Goal: Answer question/provide support: Share knowledge or assist other users

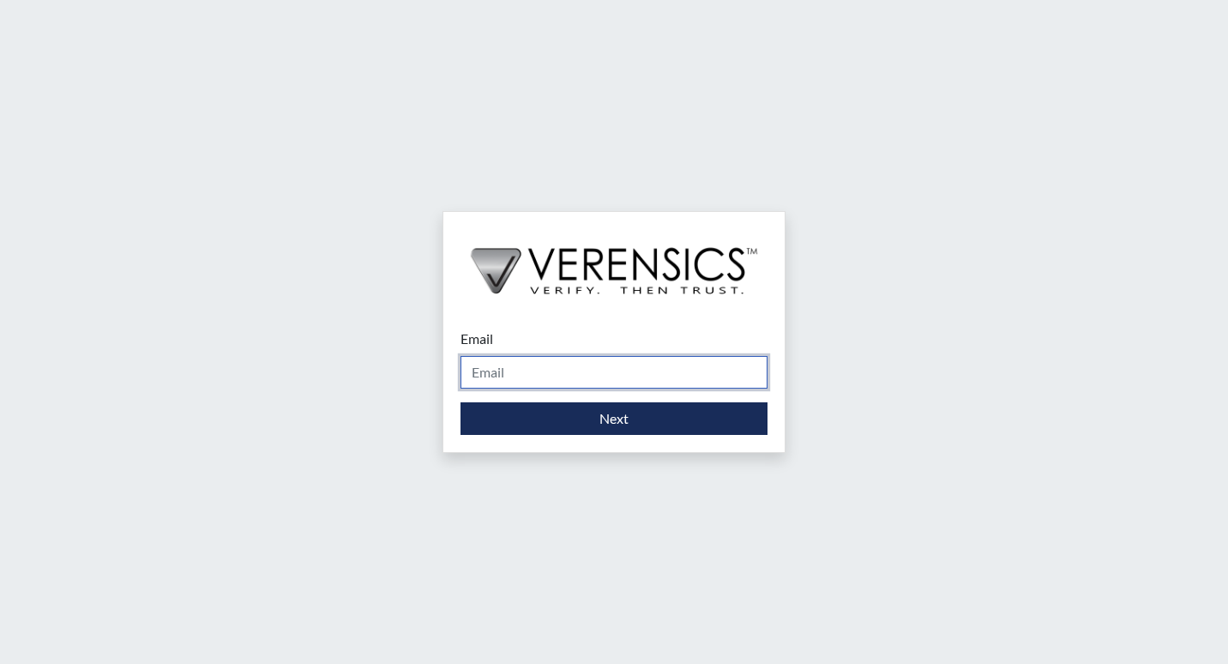
click at [575, 374] on input "Email" at bounding box center [613, 372] width 307 height 33
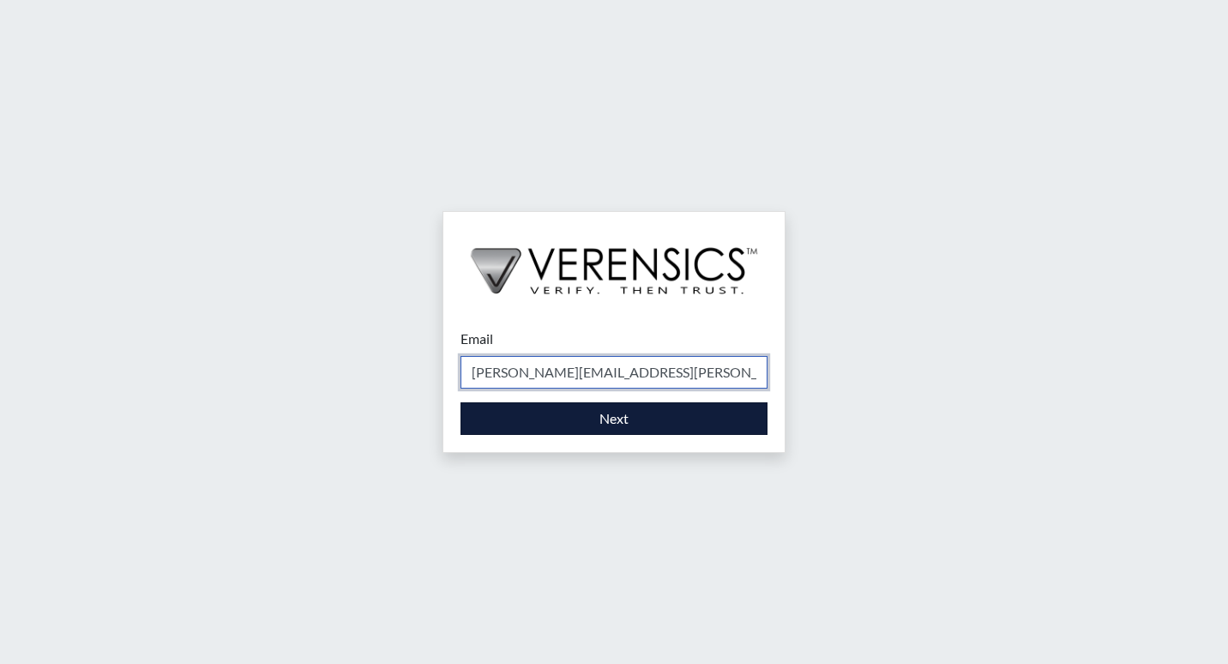
type input "[PERSON_NAME][EMAIL_ADDRESS][PERSON_NAME][DOMAIN_NAME]"
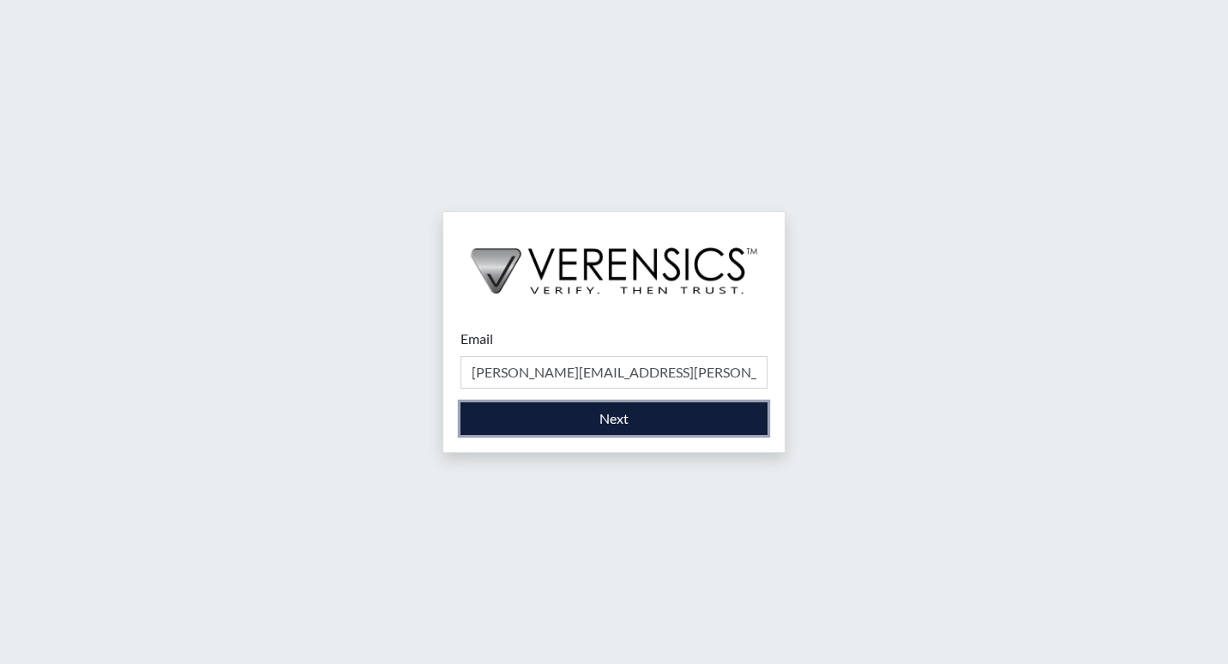
click at [590, 418] on button "Next" at bounding box center [613, 418] width 307 height 33
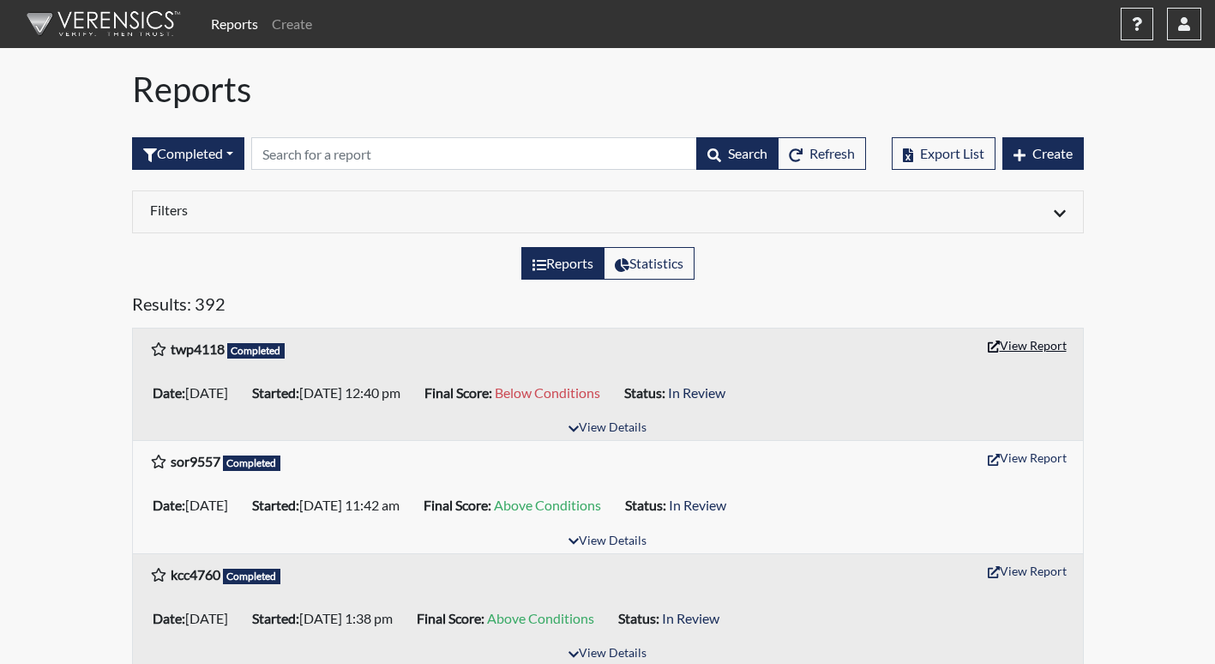
click at [1056, 346] on button "View Report" at bounding box center [1027, 345] width 94 height 27
click at [1193, 33] on button "button" at bounding box center [1184, 24] width 34 height 33
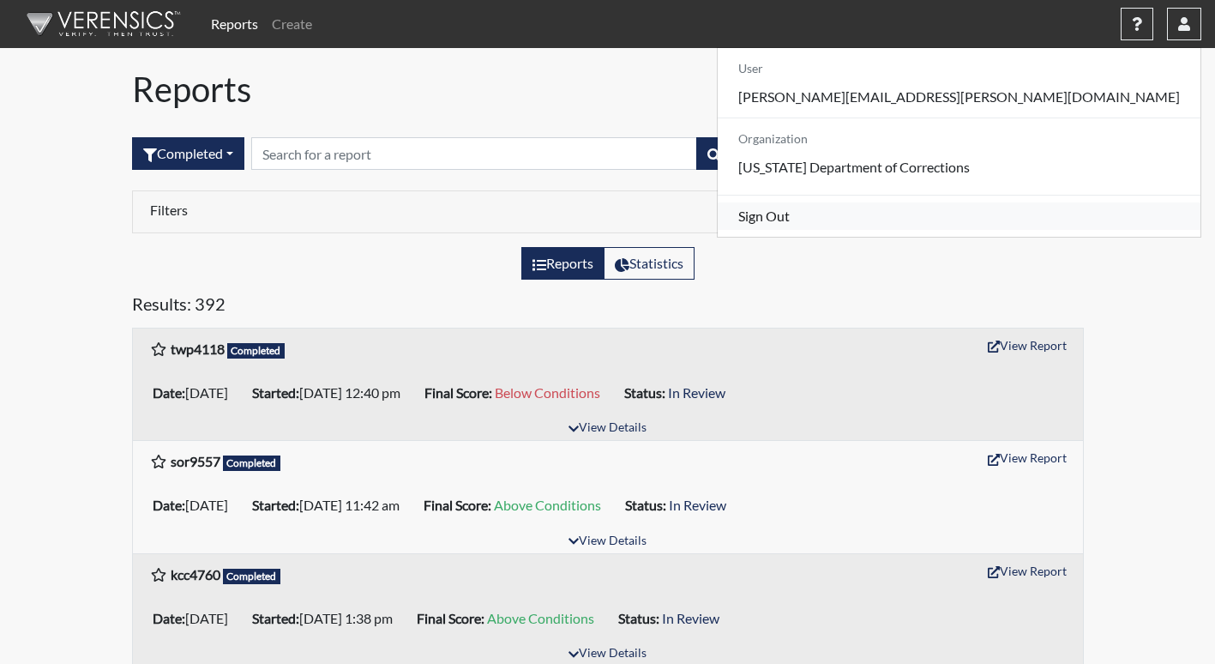
click at [1050, 230] on link "Sign Out" at bounding box center [959, 215] width 483 height 27
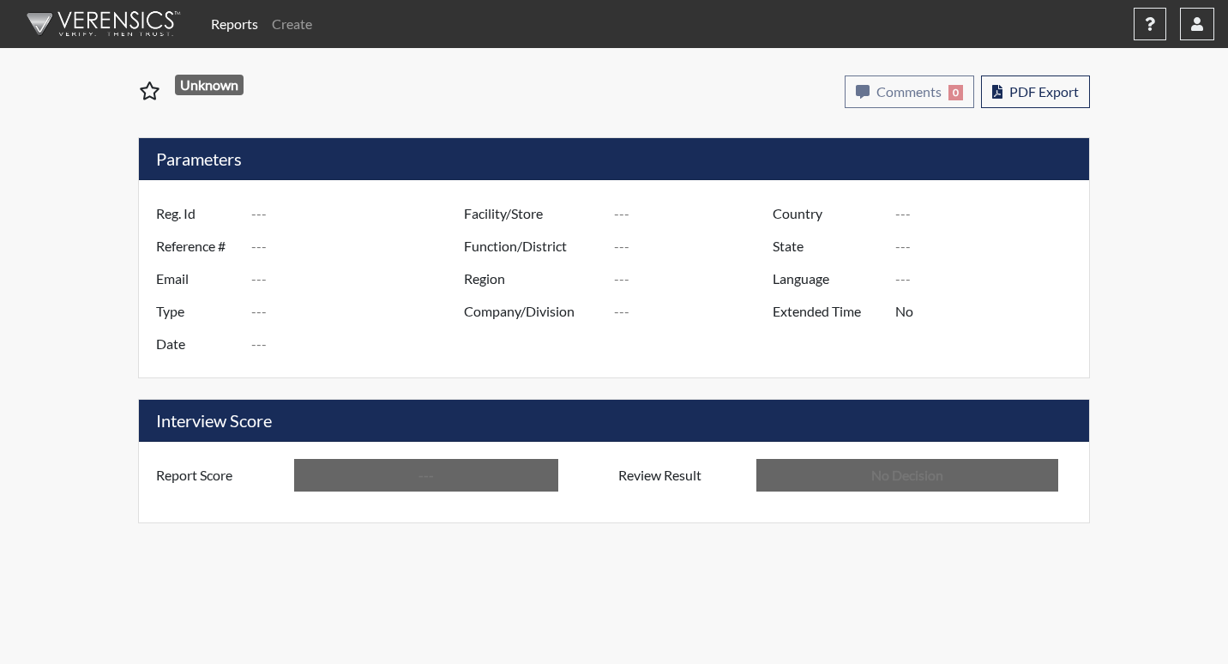
type input "twp4118"
type input "51315"
type input "---"
type input "Corrections Pre-Employment"
type input "[DATE]"
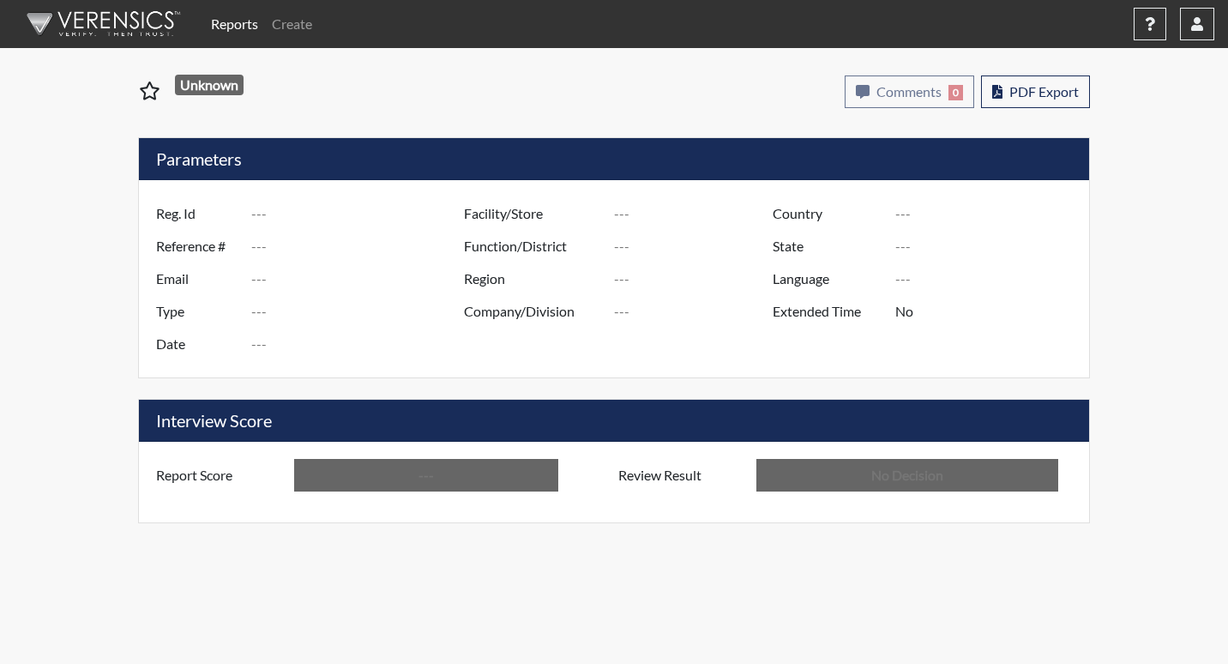
type input "[PERSON_NAME]"
type input "[GEOGRAPHIC_DATA]"
type input "[US_STATE]"
type input "English"
type input "Below Conditions"
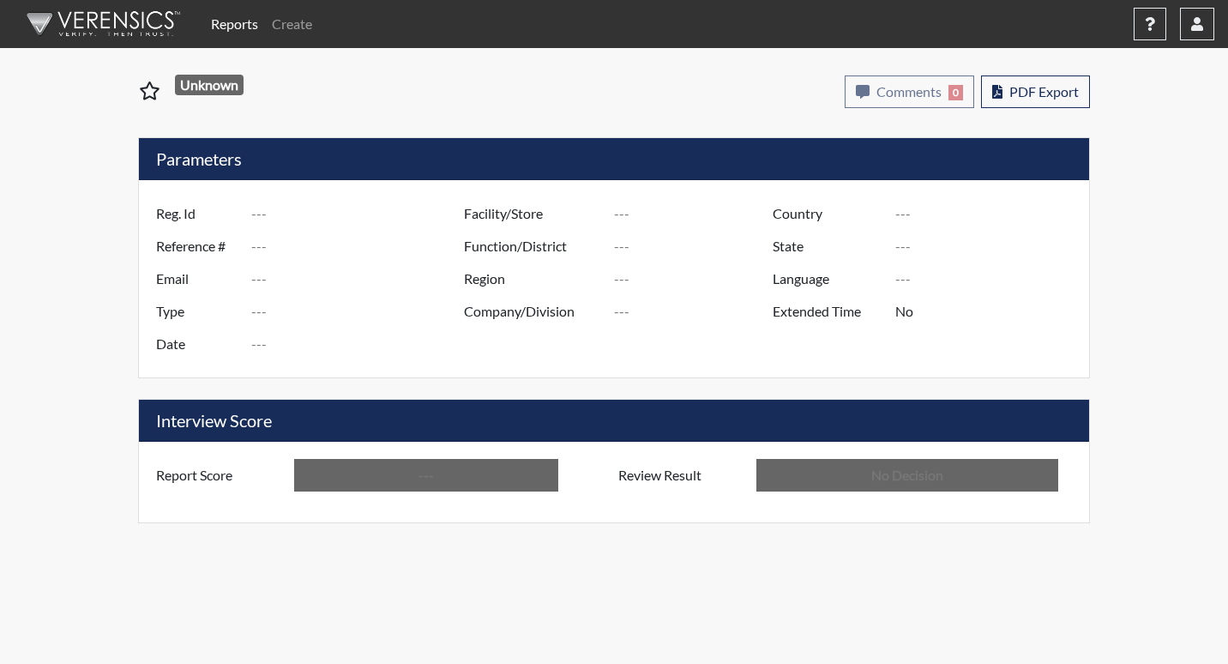
type input "In Review"
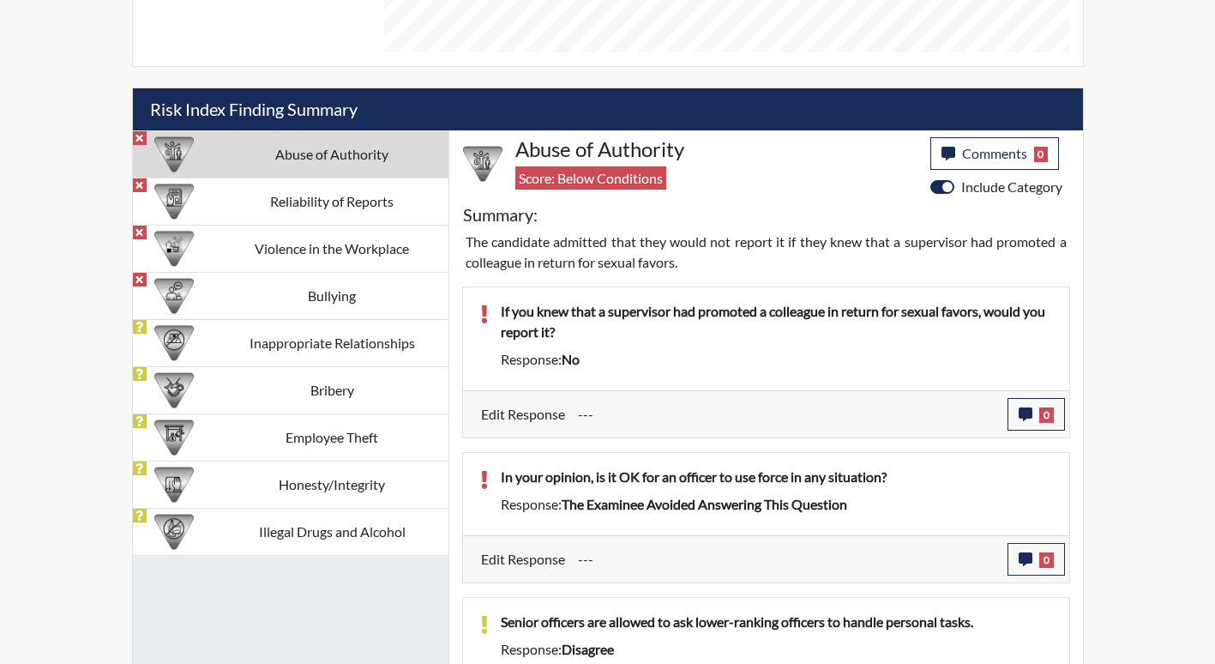
scroll to position [1072, 0]
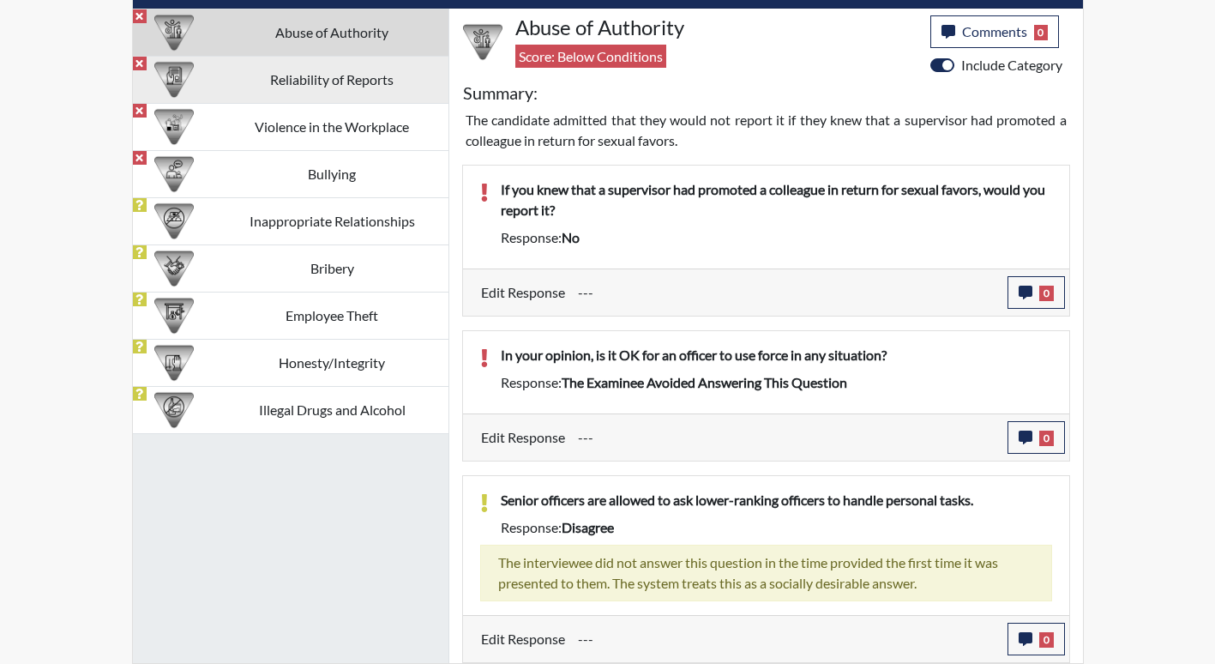
click at [337, 81] on td "Reliability of Reports" at bounding box center [332, 79] width 232 height 47
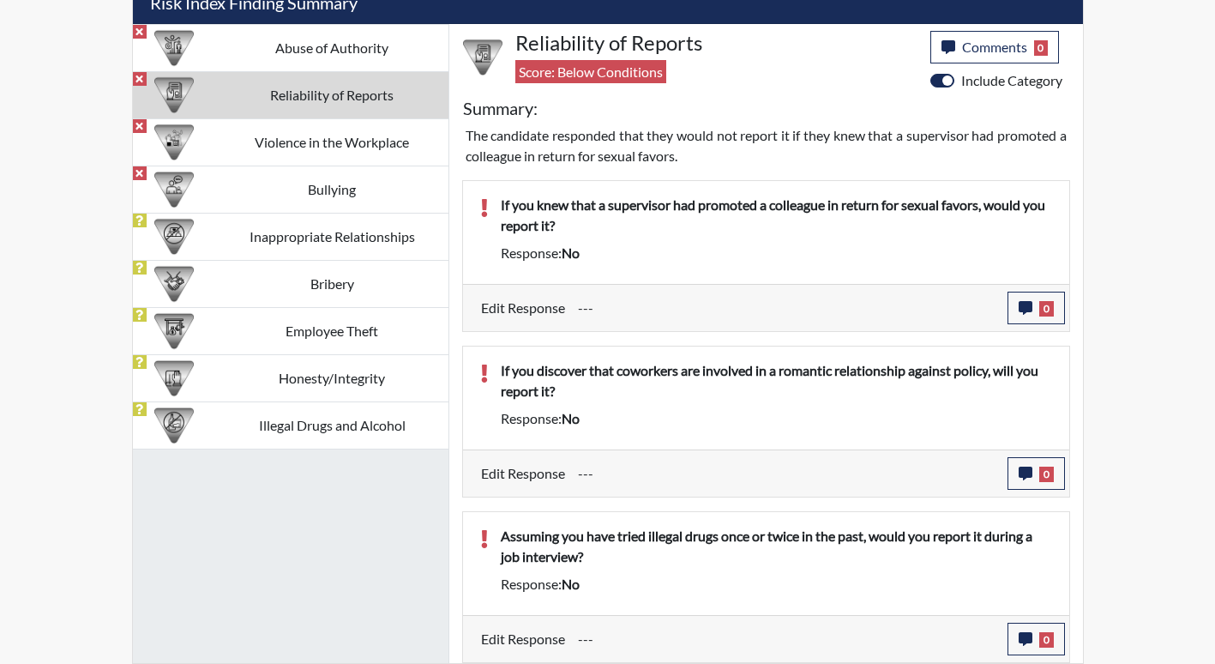
scroll to position [1056, 0]
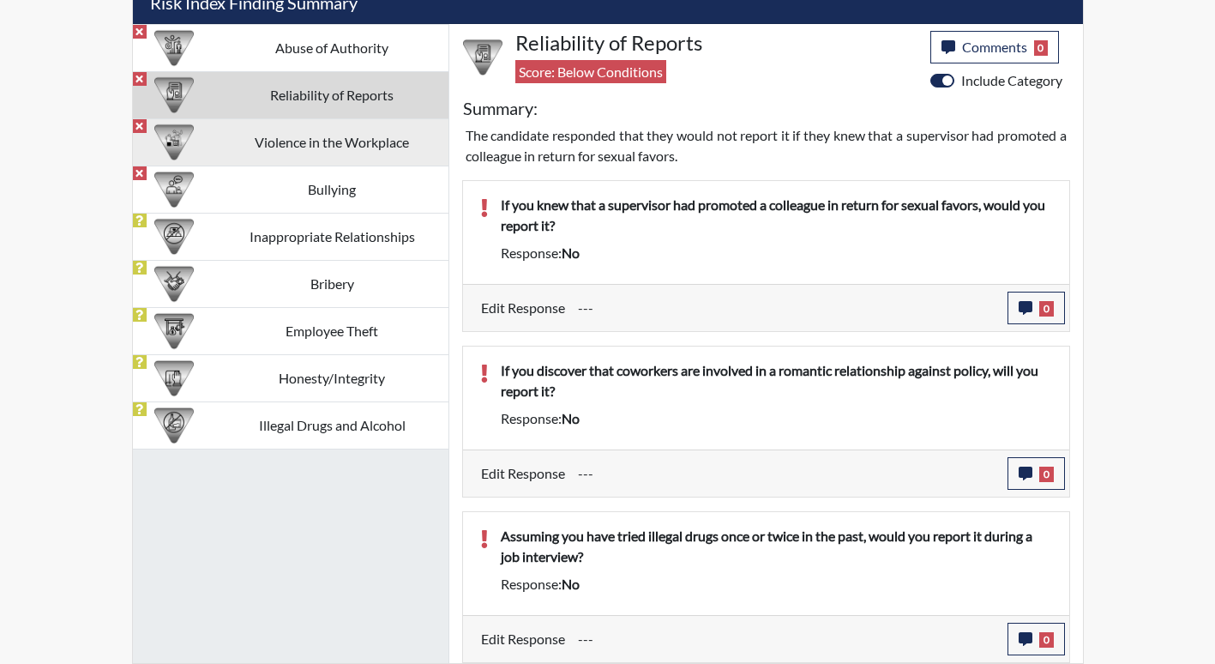
click at [334, 151] on td "Violence in the Workplace" at bounding box center [332, 141] width 232 height 47
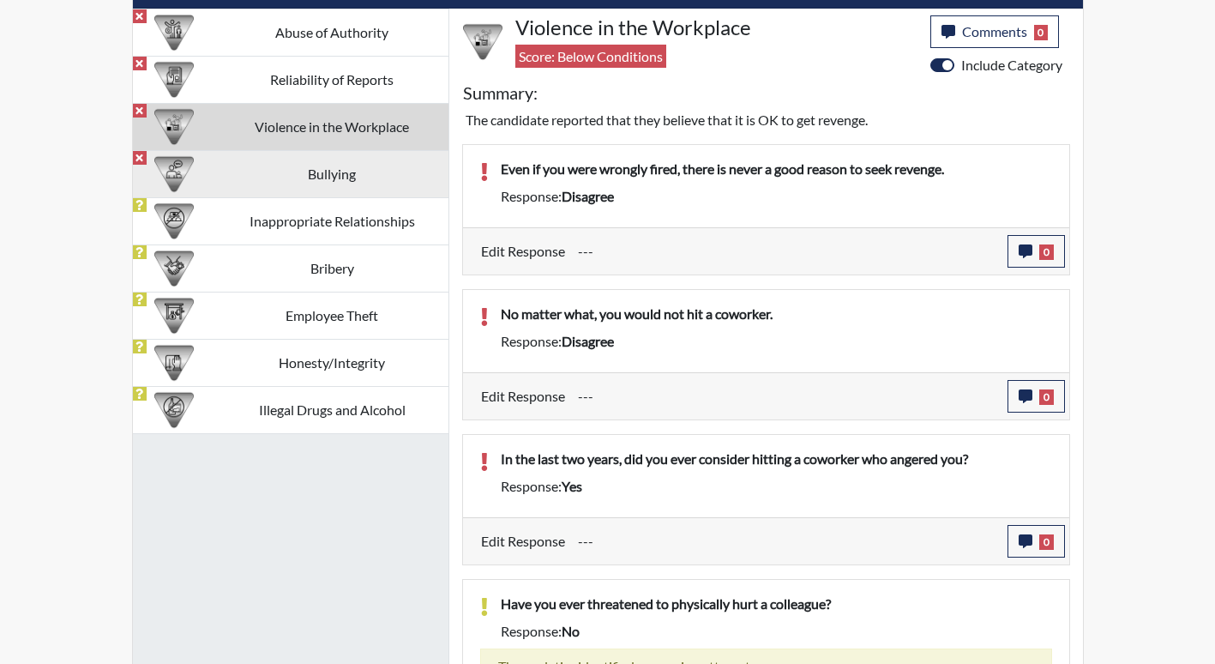
click at [346, 181] on td "Bullying" at bounding box center [332, 173] width 232 height 47
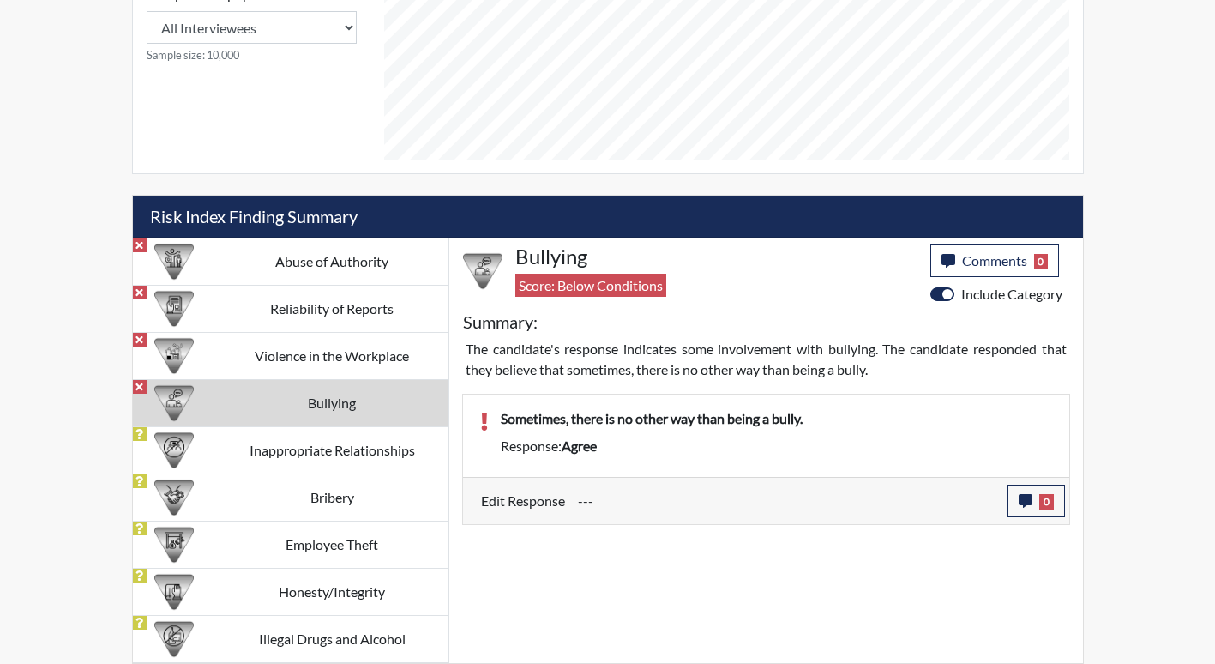
scroll to position [843, 0]
click at [364, 258] on td "Abuse of Authority" at bounding box center [332, 261] width 232 height 47
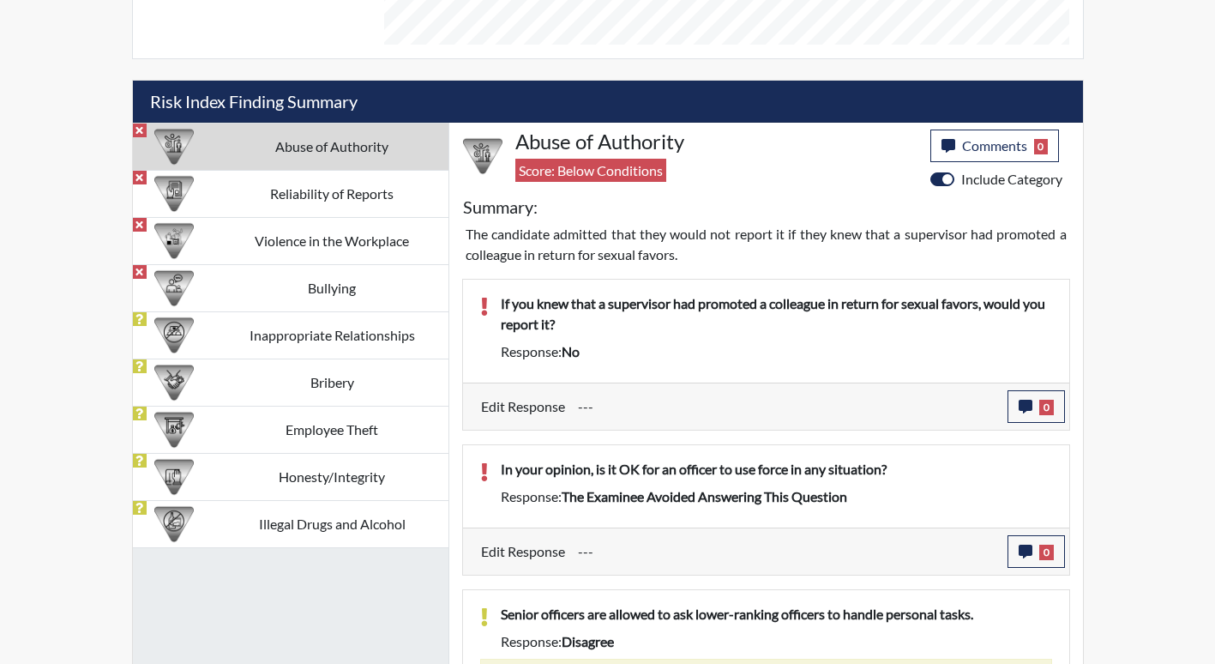
scroll to position [960, 0]
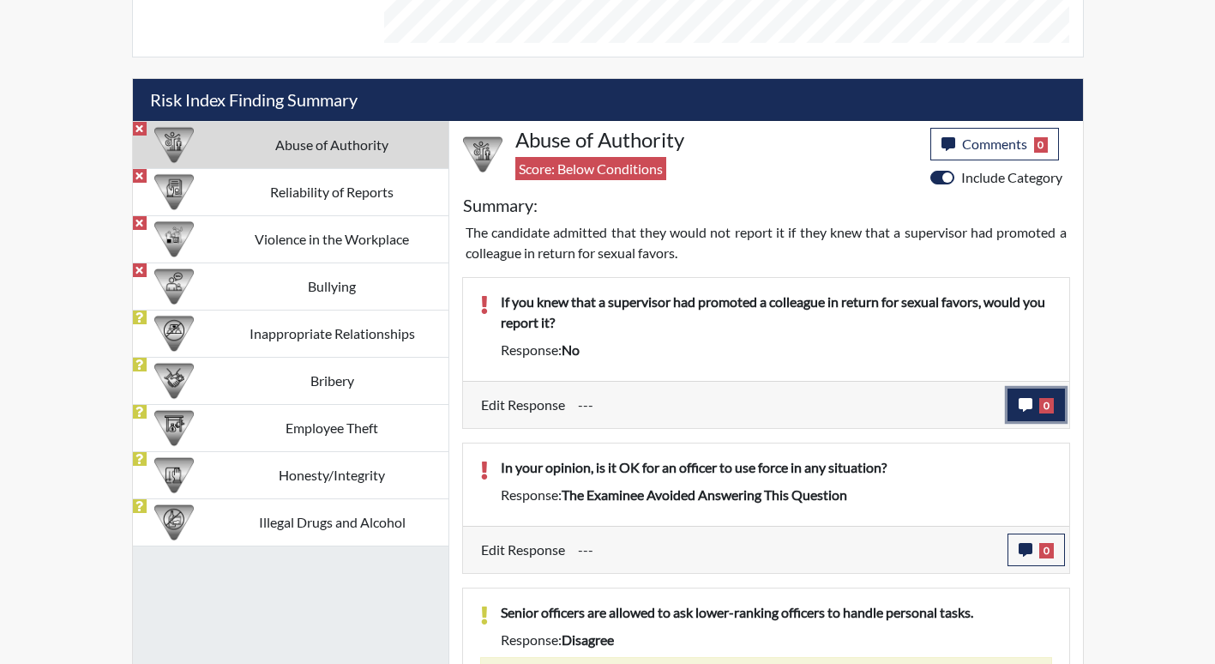
click at [1044, 406] on span "0" at bounding box center [1046, 405] width 15 height 15
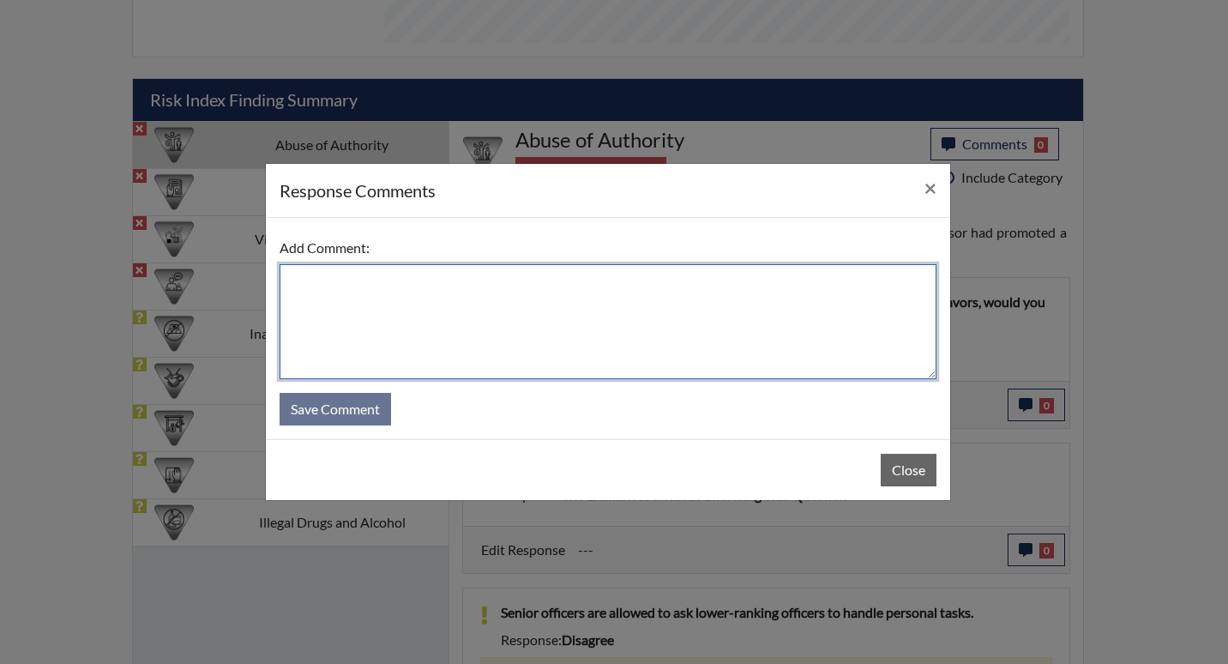
click at [529, 321] on textarea at bounding box center [608, 321] width 657 height 115
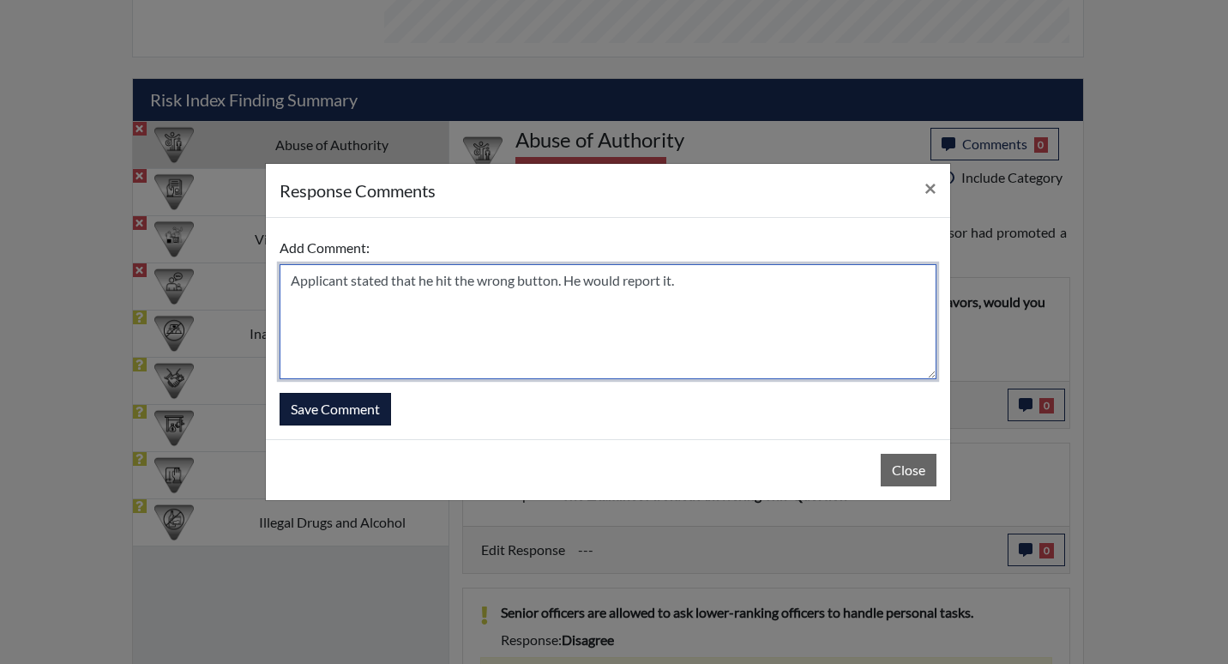
type textarea "Applicant stated that he hit the wrong button. He would report it."
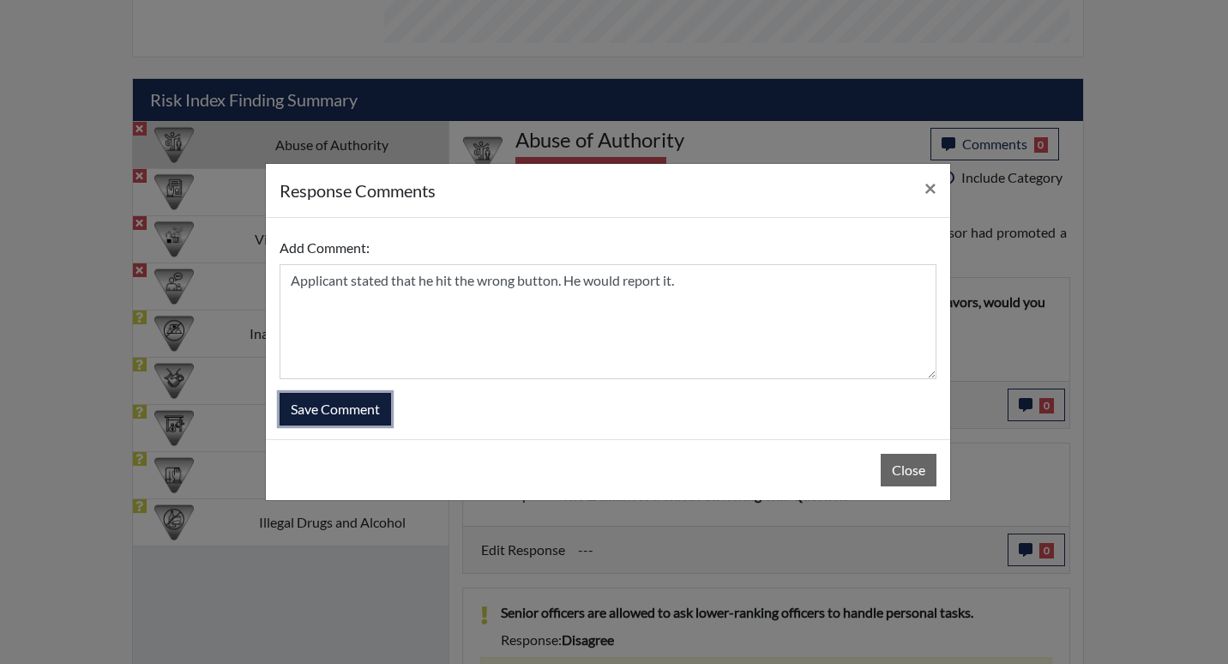
click at [369, 406] on button "Save Comment" at bounding box center [335, 409] width 111 height 33
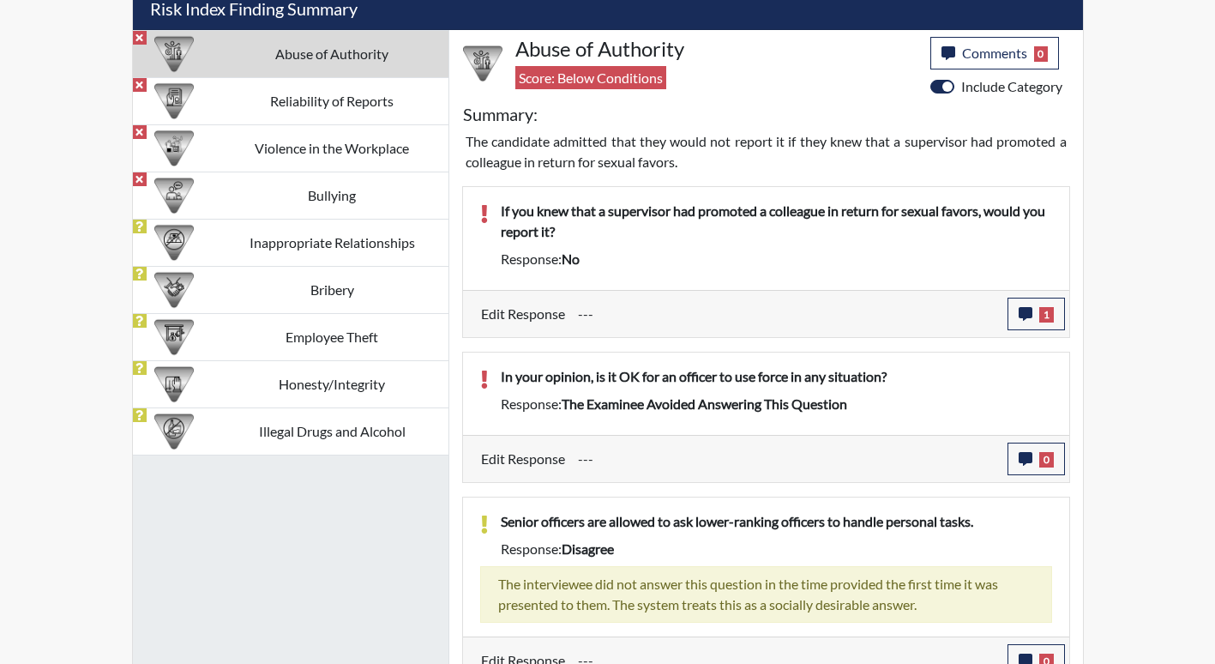
scroll to position [1056, 0]
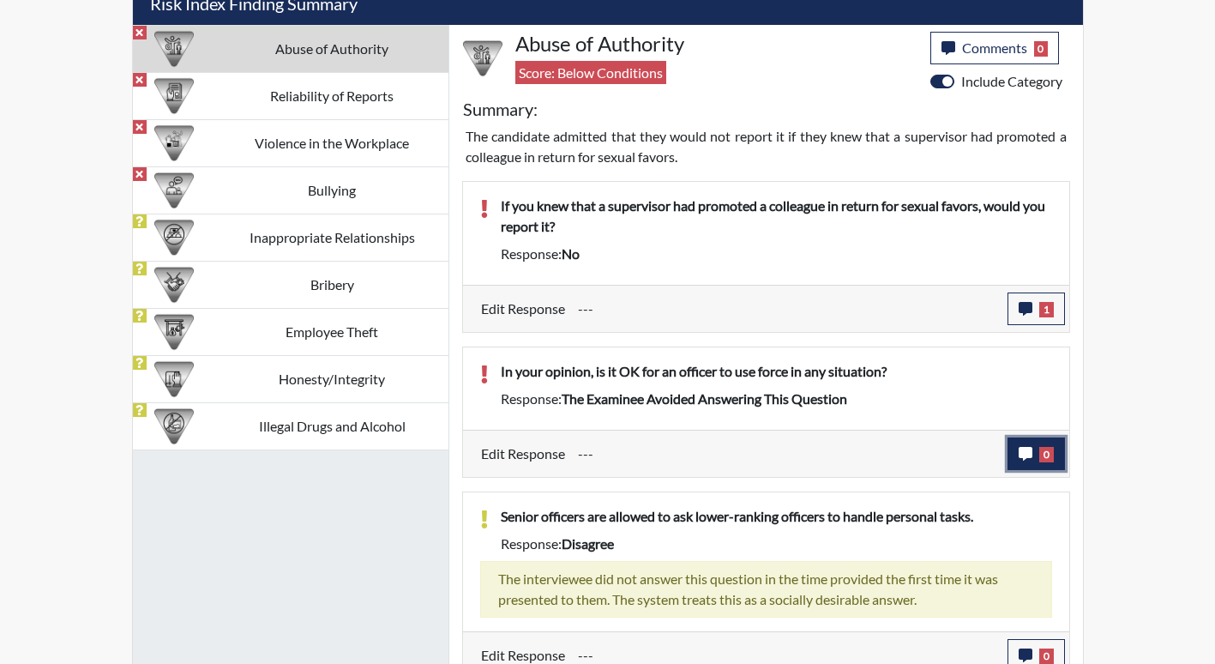
click at [1036, 454] on button "0" at bounding box center [1036, 453] width 57 height 33
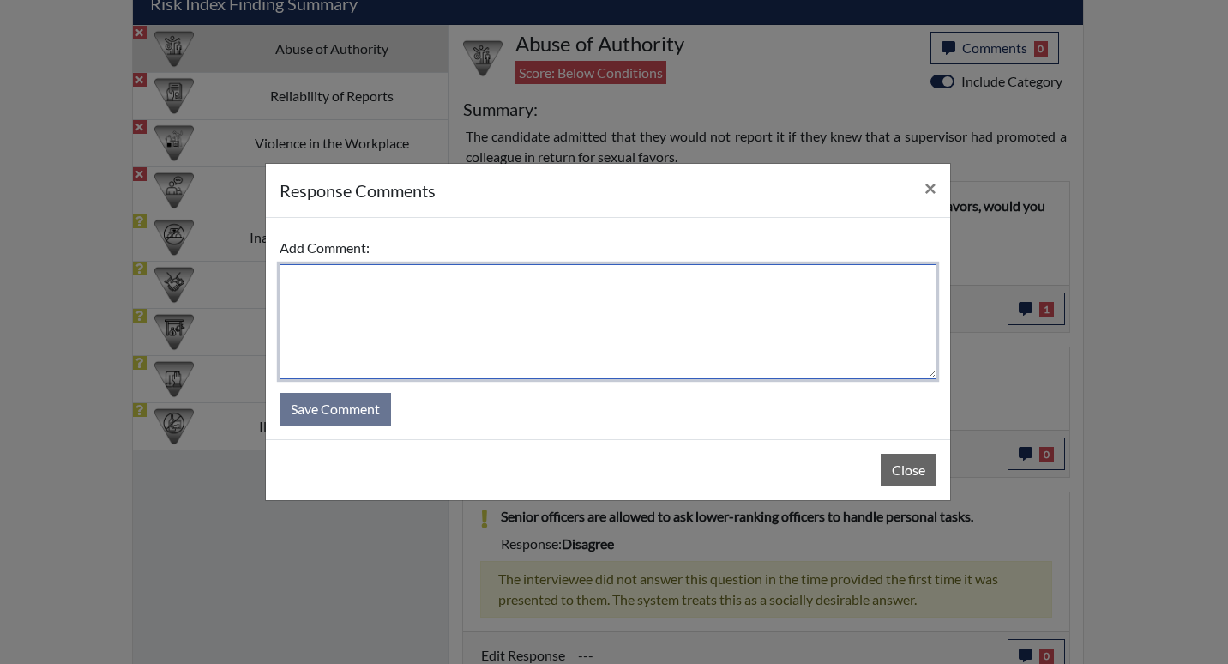
click at [569, 319] on textarea at bounding box center [608, 321] width 657 height 115
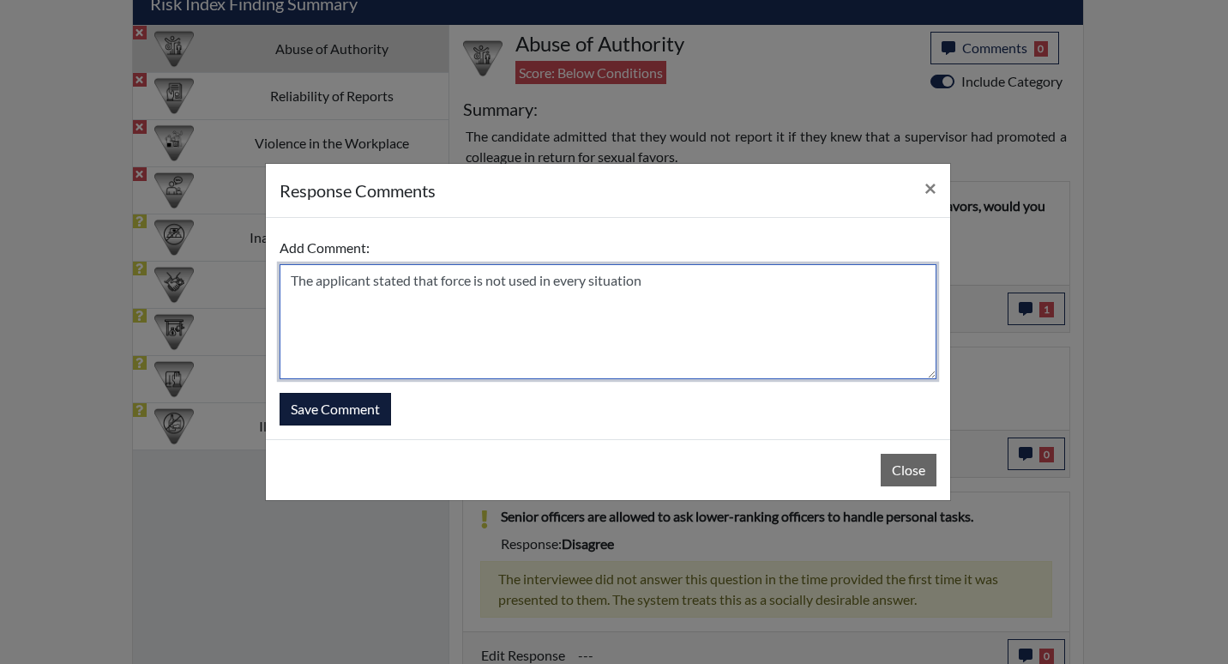
type textarea "The applicant stated that force is not used in every situation"
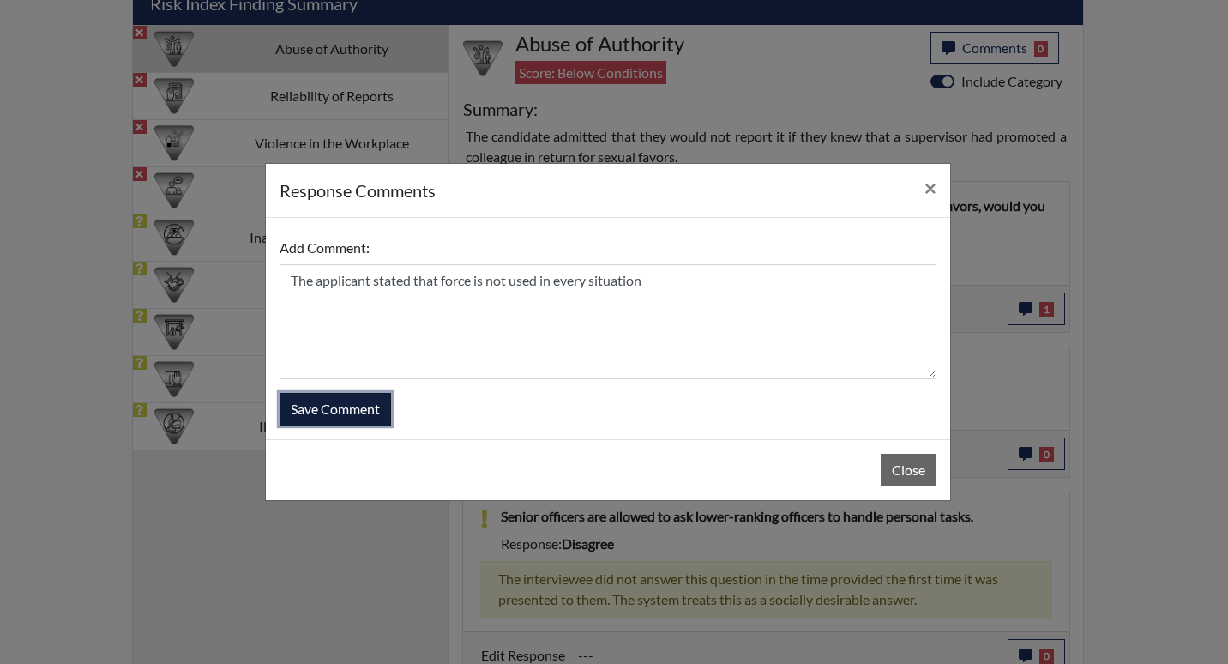
click at [359, 402] on button "Save Comment" at bounding box center [335, 409] width 111 height 33
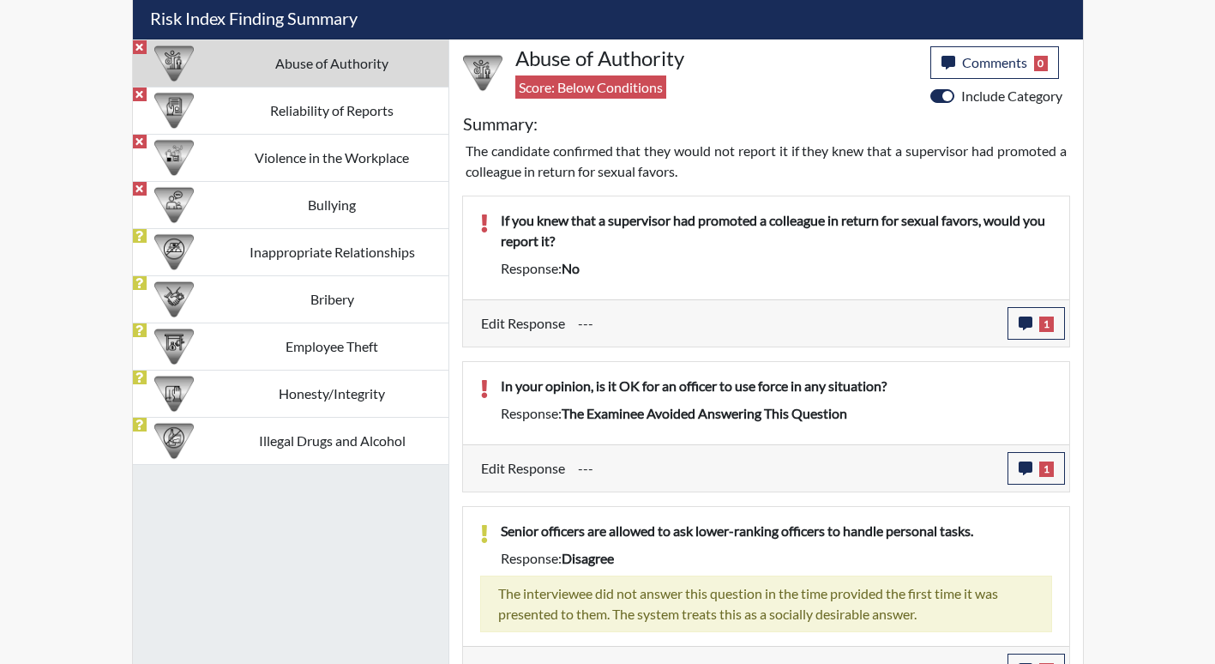
scroll to position [1072, 0]
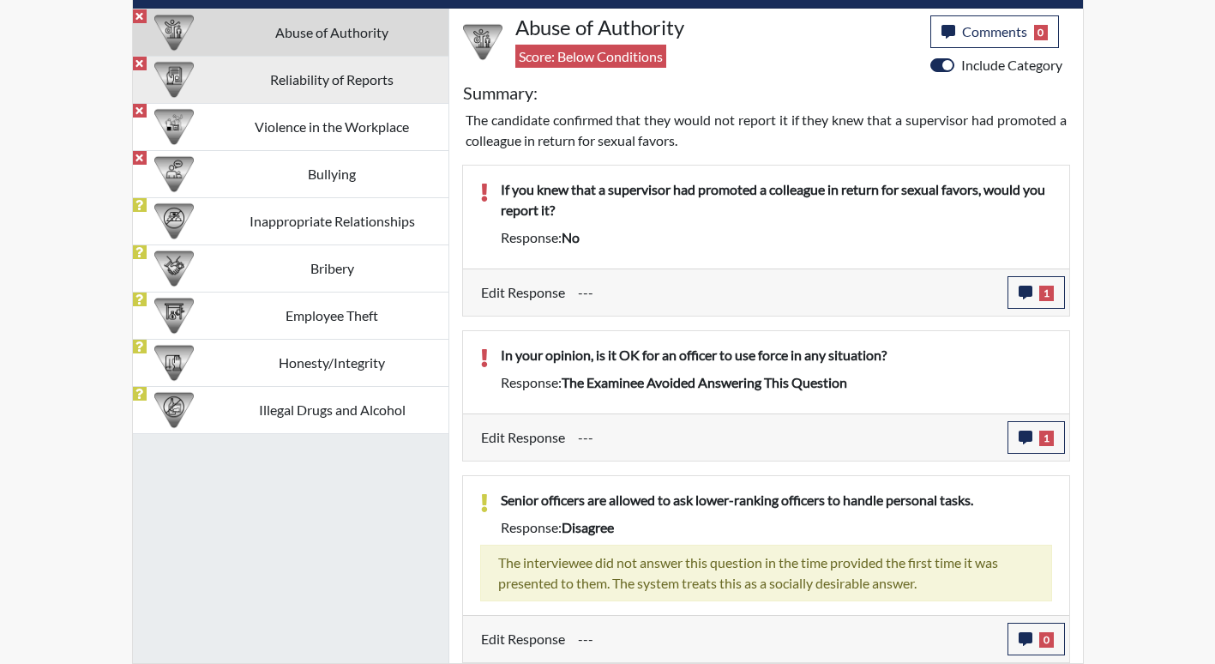
click at [348, 84] on td "Reliability of Reports" at bounding box center [332, 79] width 232 height 47
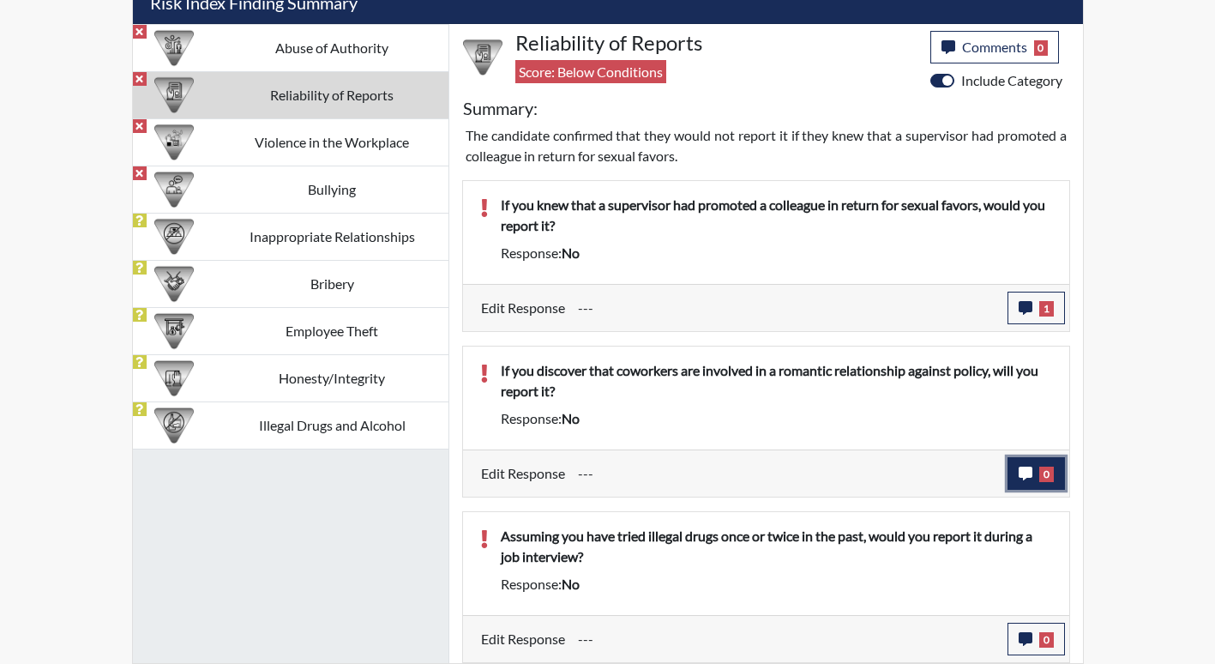
click at [1034, 474] on button "0" at bounding box center [1036, 473] width 57 height 33
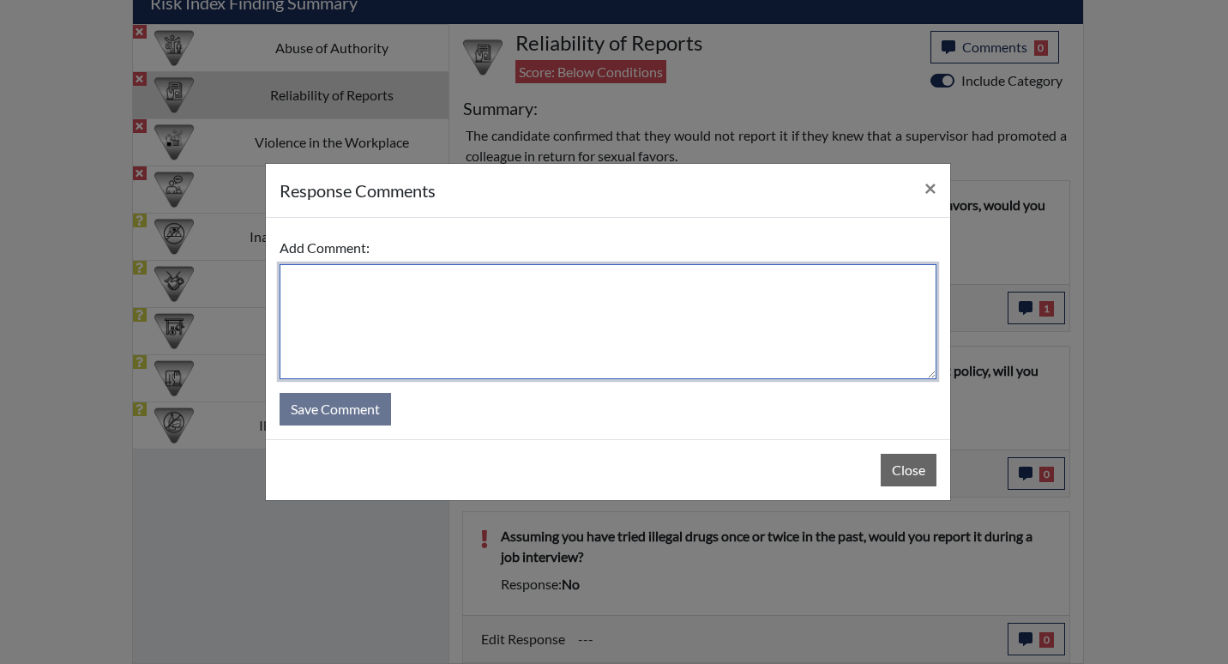
click at [630, 334] on textarea at bounding box center [608, 321] width 657 height 115
type textarea "I"
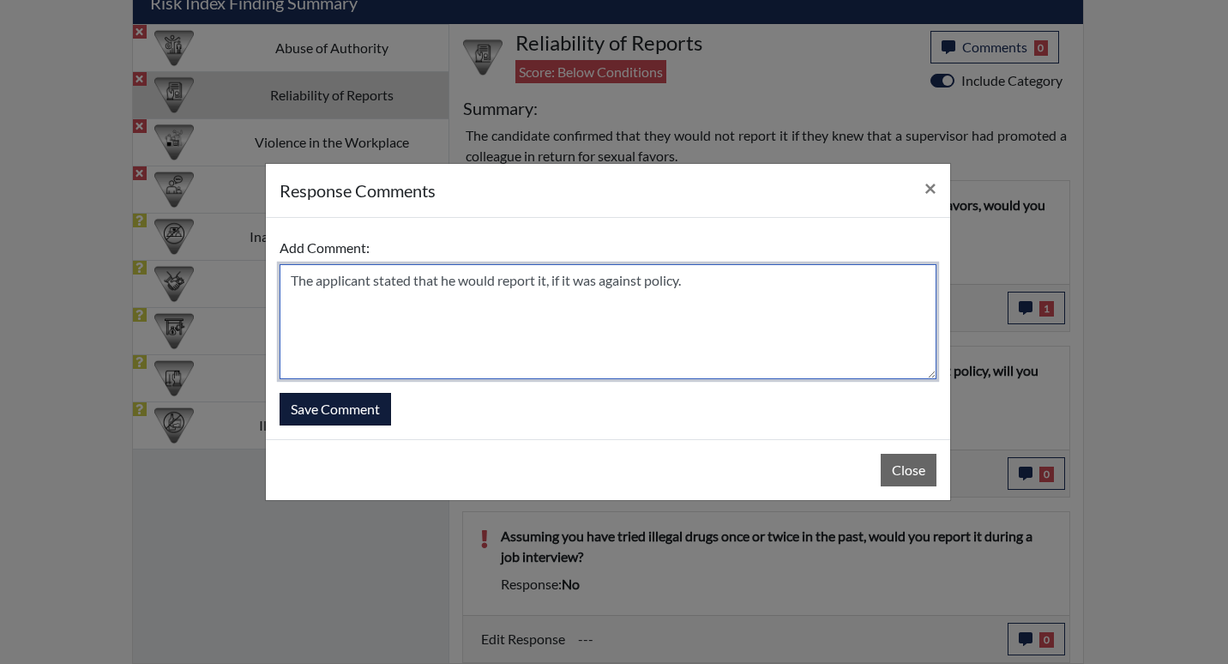
type textarea "The applicant stated that he would report it, if it was against policy."
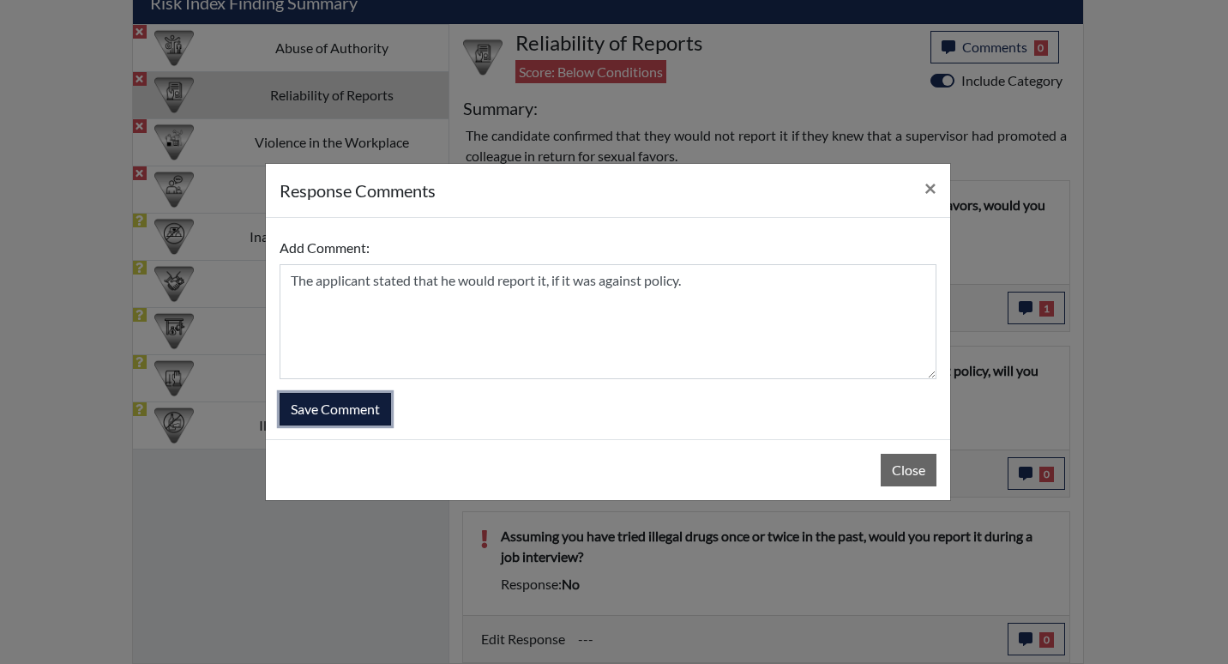
click at [298, 418] on button "Save Comment" at bounding box center [335, 409] width 111 height 33
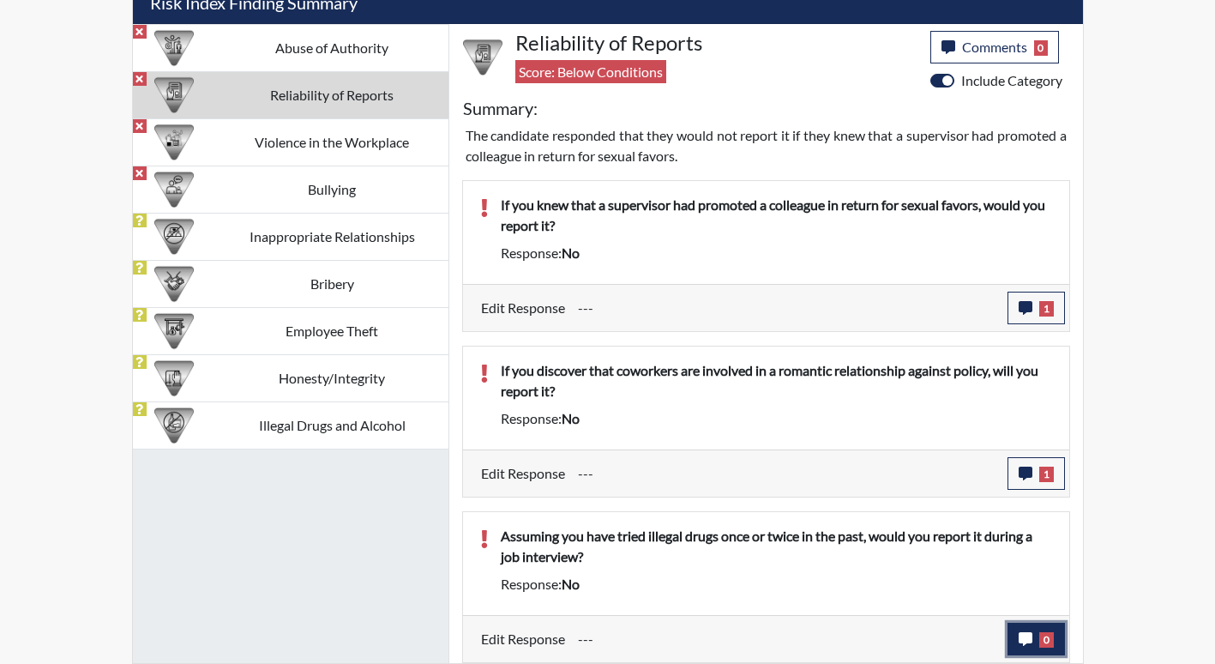
click at [1044, 638] on span "0" at bounding box center [1046, 639] width 15 height 15
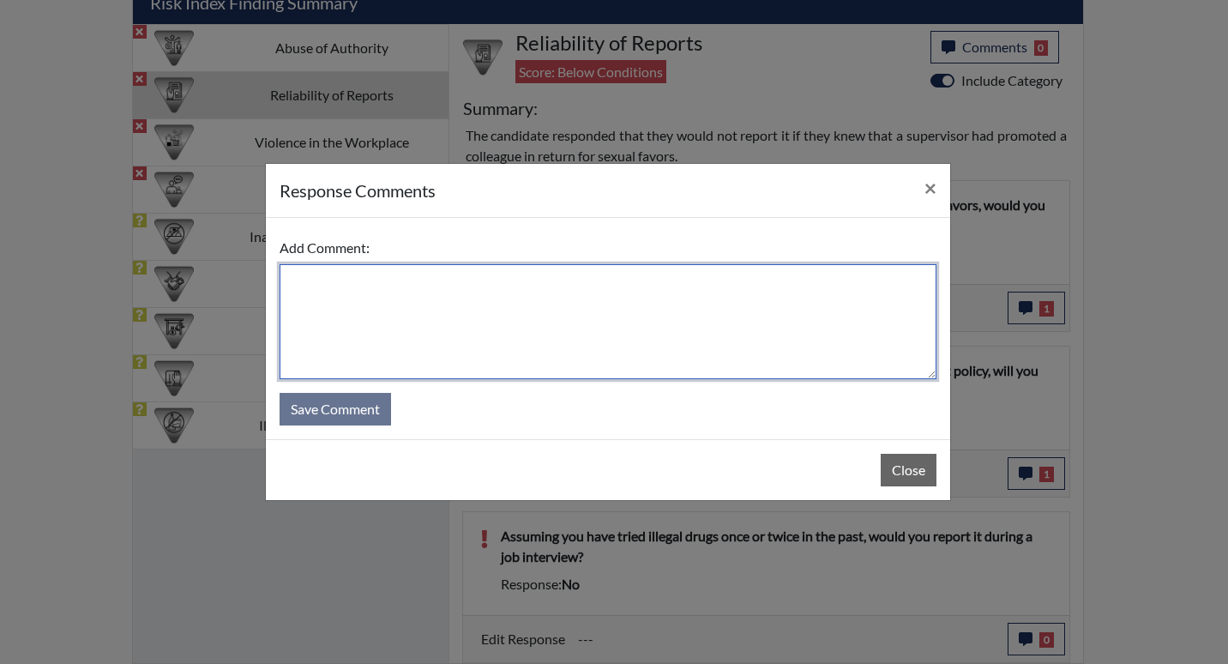
click at [632, 321] on textarea at bounding box center [608, 321] width 657 height 115
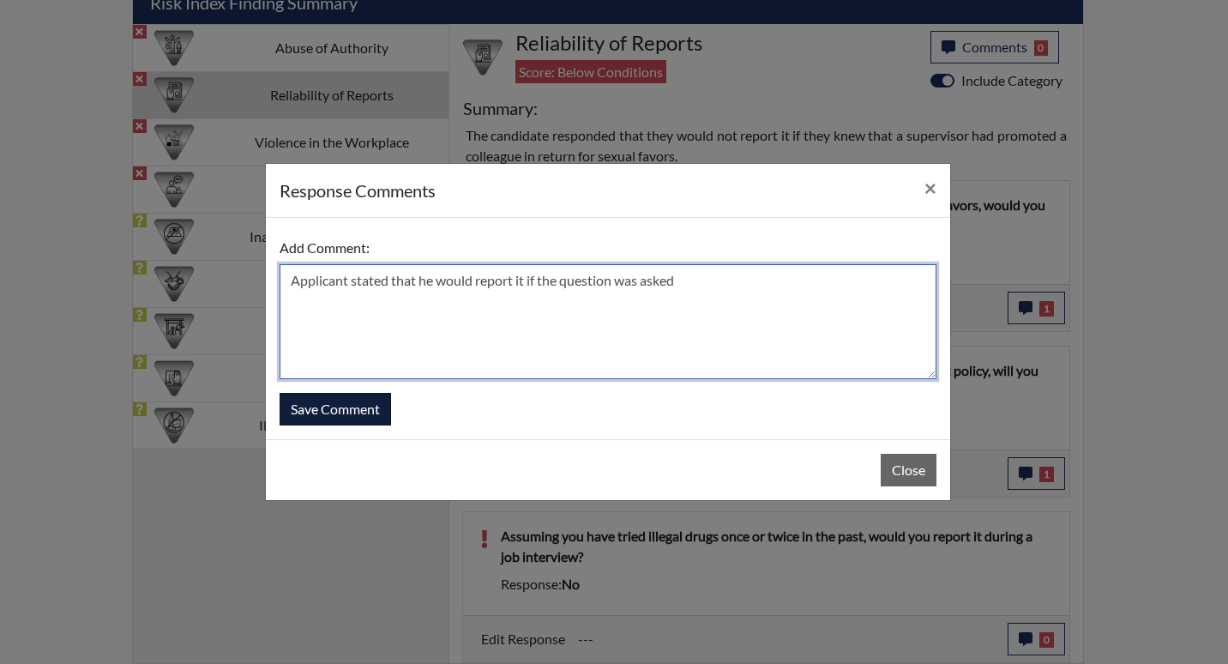
type textarea "Applicant stated that he would report it if the question was asked"
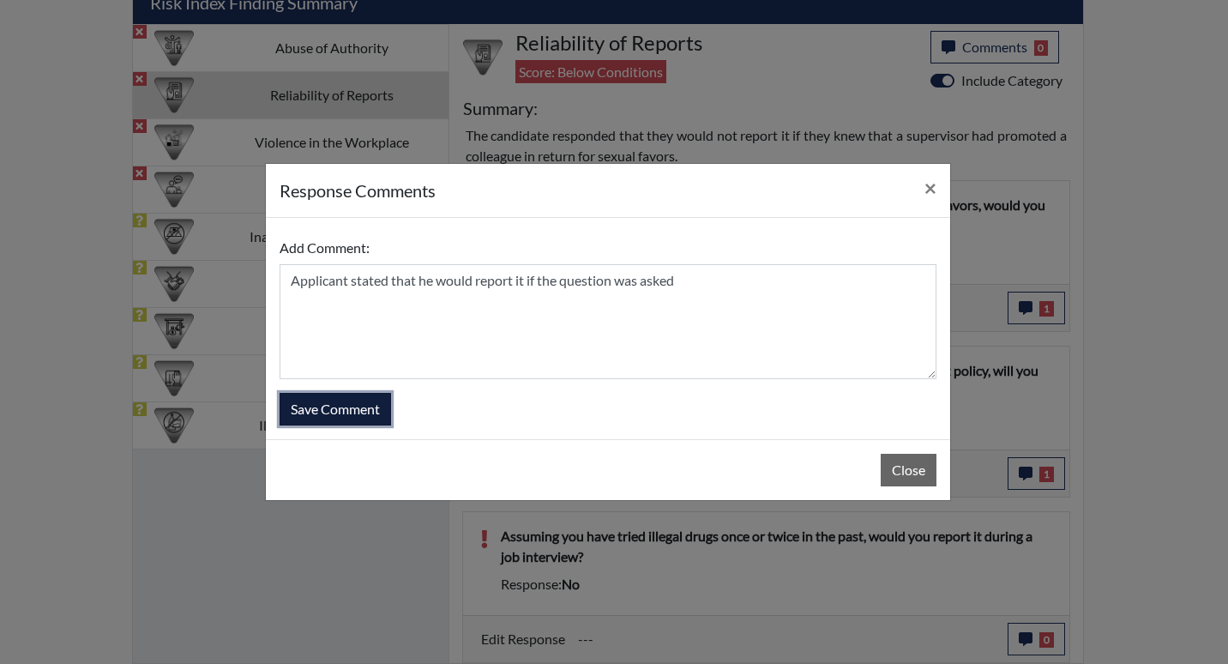
click at [374, 393] on button "Save Comment" at bounding box center [335, 409] width 111 height 33
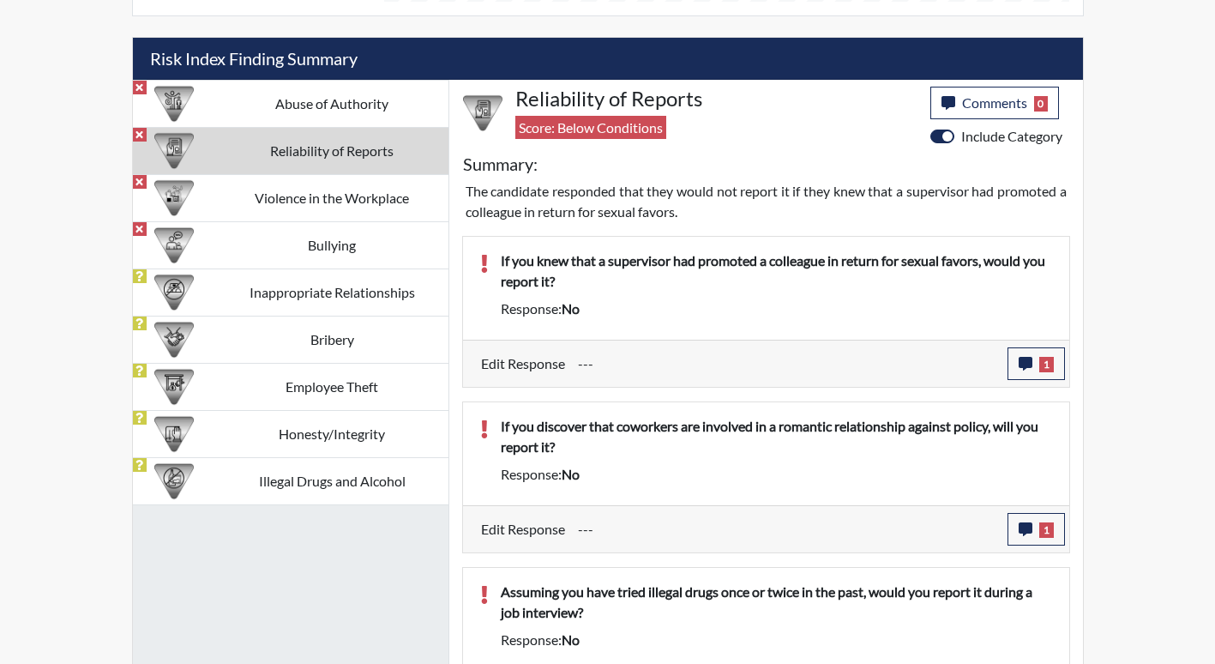
scroll to position [971, 0]
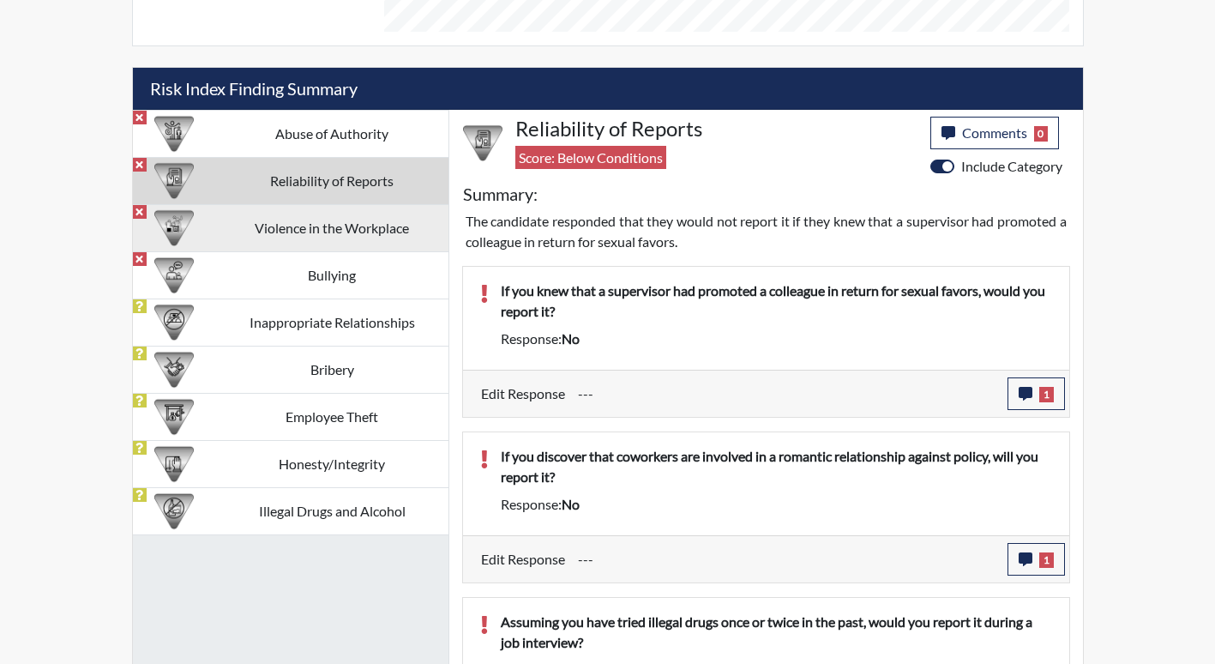
click at [284, 232] on td "Violence in the Workplace" at bounding box center [332, 227] width 232 height 47
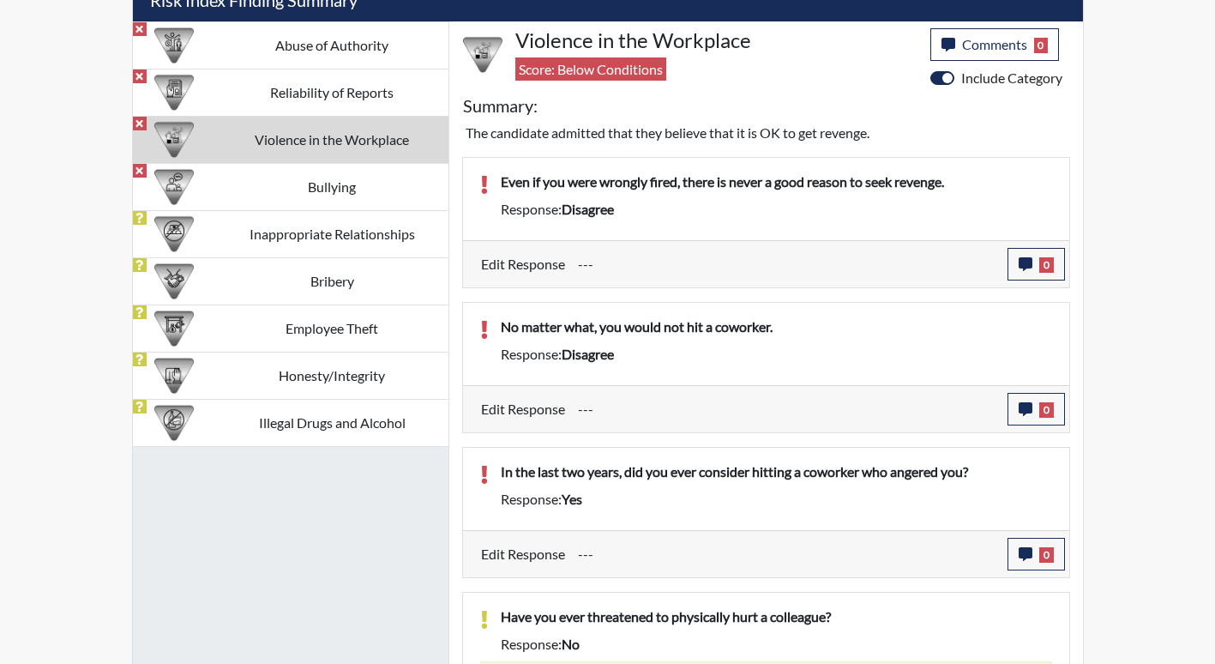
scroll to position [1069, 0]
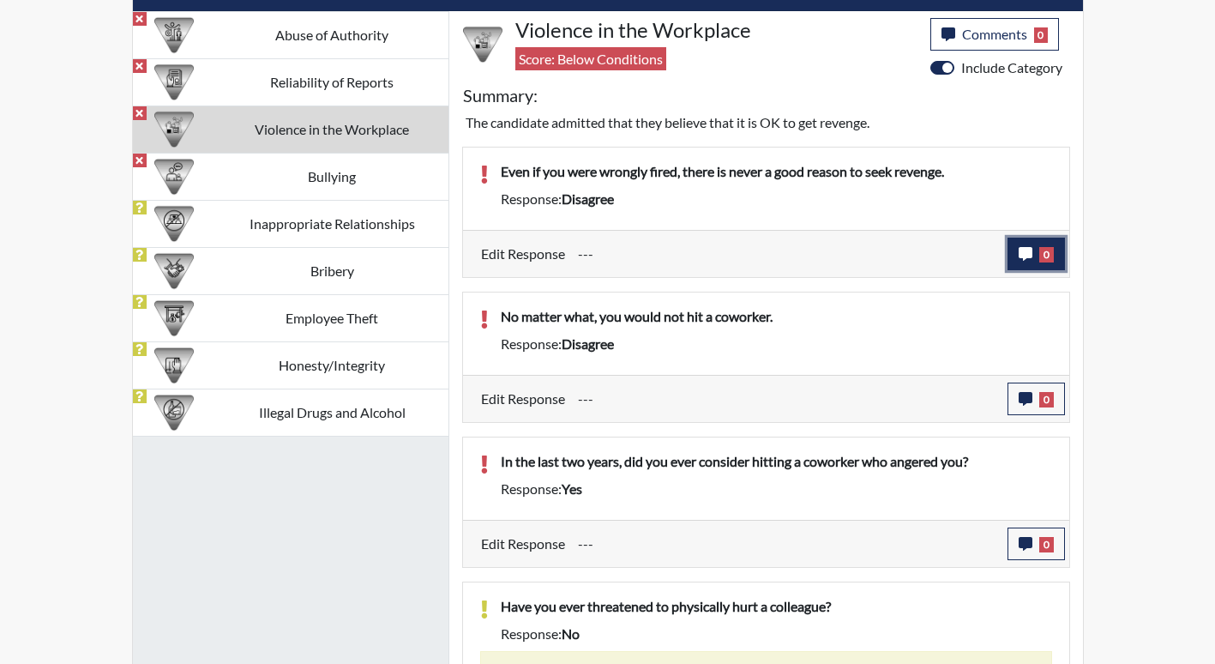
click at [1043, 248] on span "0" at bounding box center [1046, 254] width 15 height 15
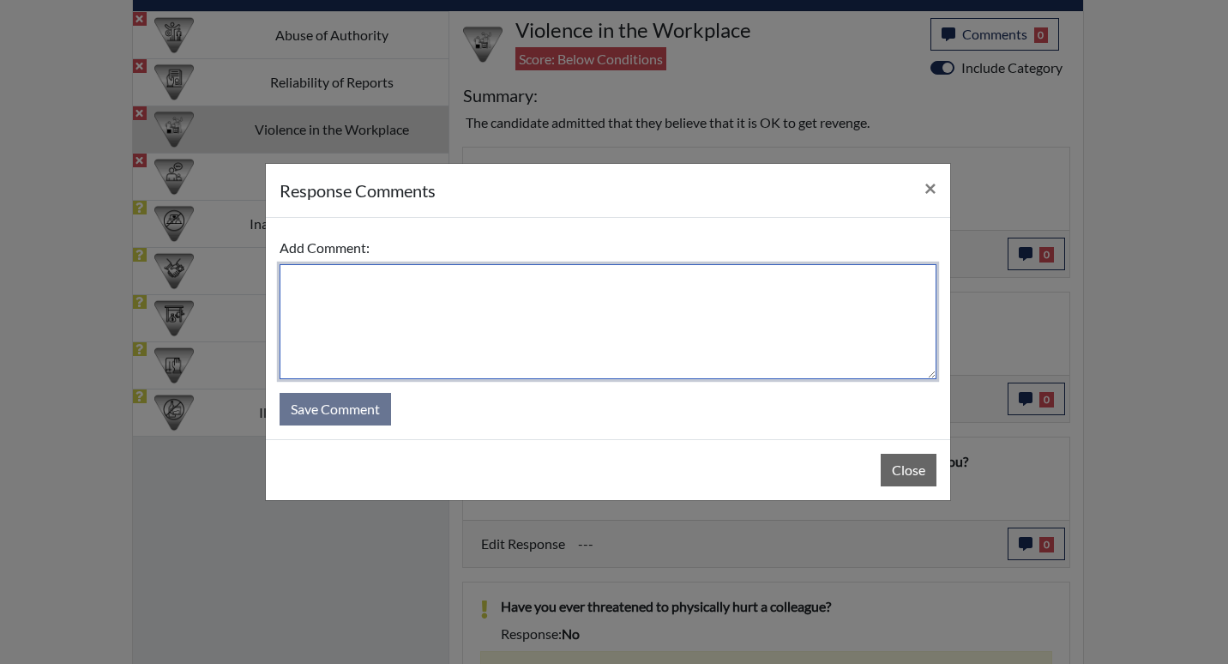
click at [472, 333] on textarea at bounding box center [608, 321] width 657 height 115
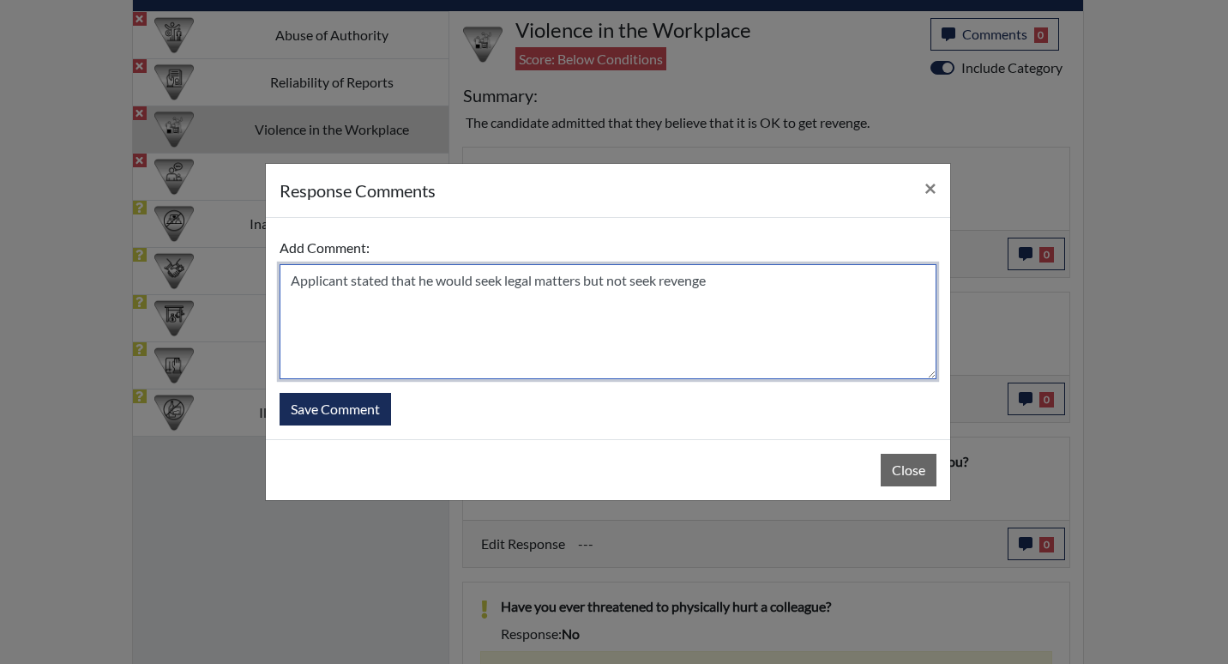
type textarea "Applicant stated that he would seek legal matters but not seek revenge"
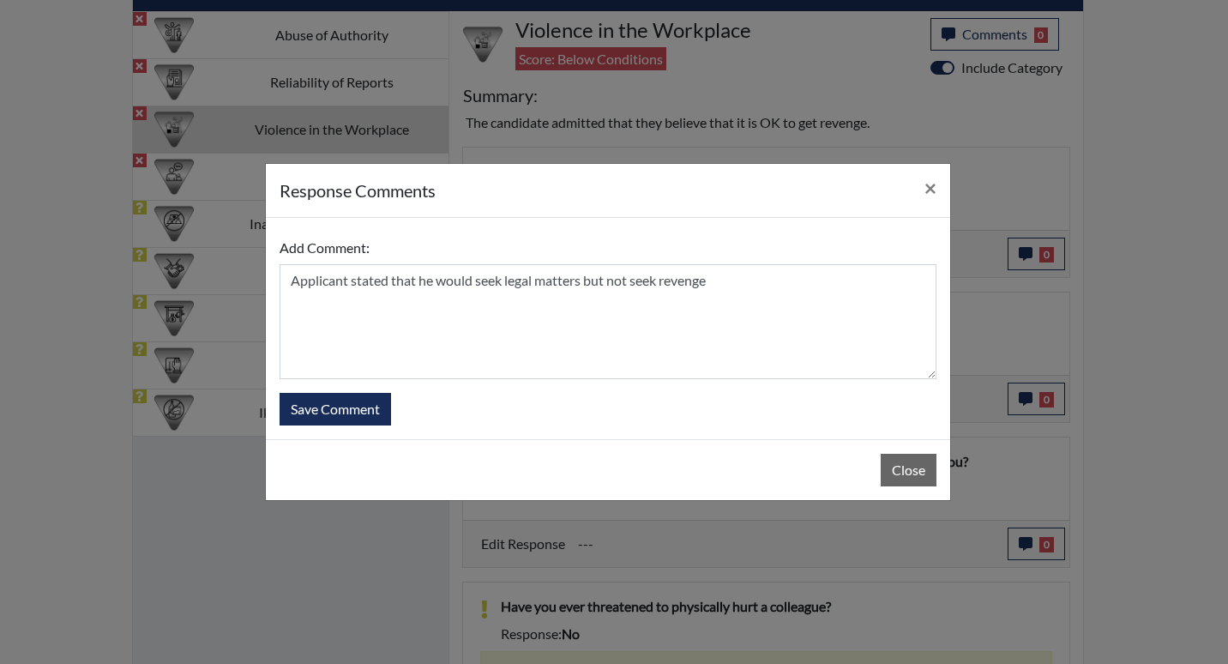
click at [351, 429] on div "Add Comment: Applicant stated that he would seek legal matters but not seek rev…" at bounding box center [608, 328] width 684 height 221
click at [359, 412] on button "Save Comment" at bounding box center [335, 409] width 111 height 33
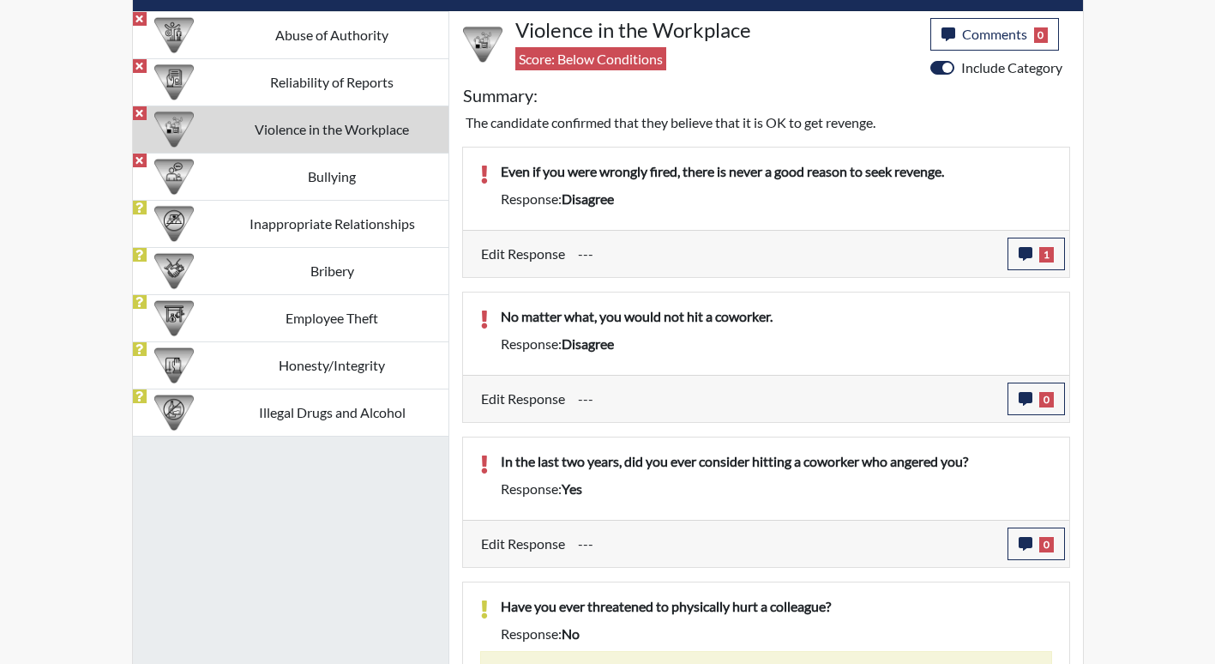
scroll to position [285, 713]
click at [1025, 400] on icon "button" at bounding box center [1026, 399] width 14 height 14
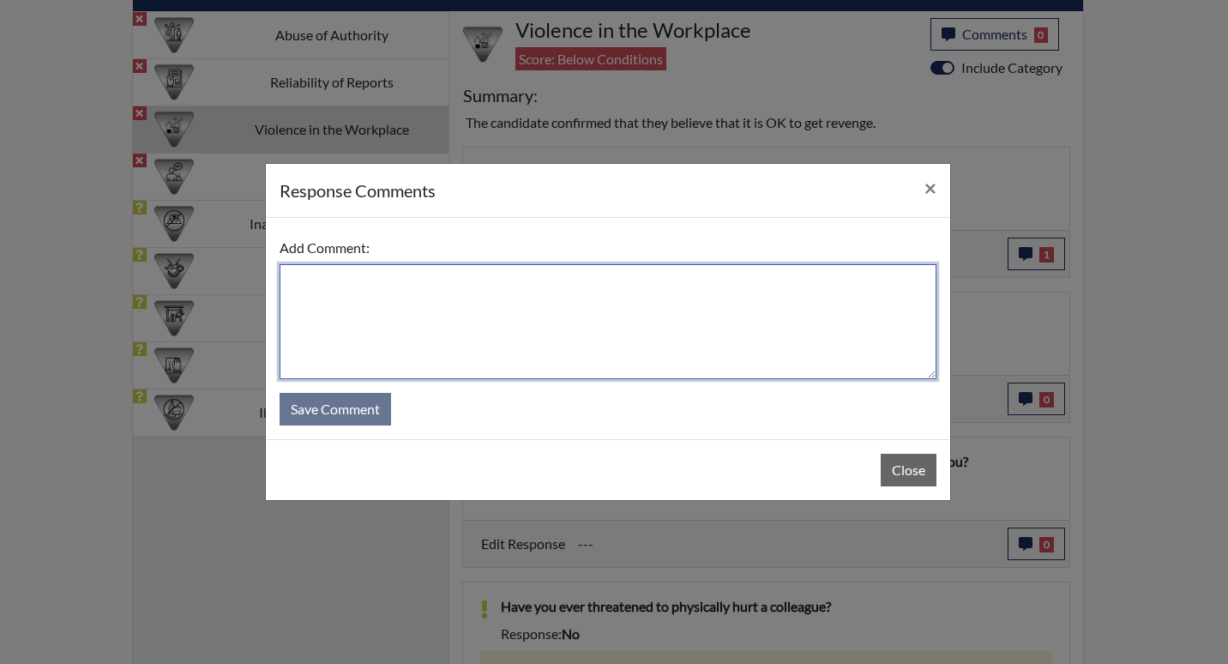
click at [603, 312] on textarea at bounding box center [608, 321] width 657 height 115
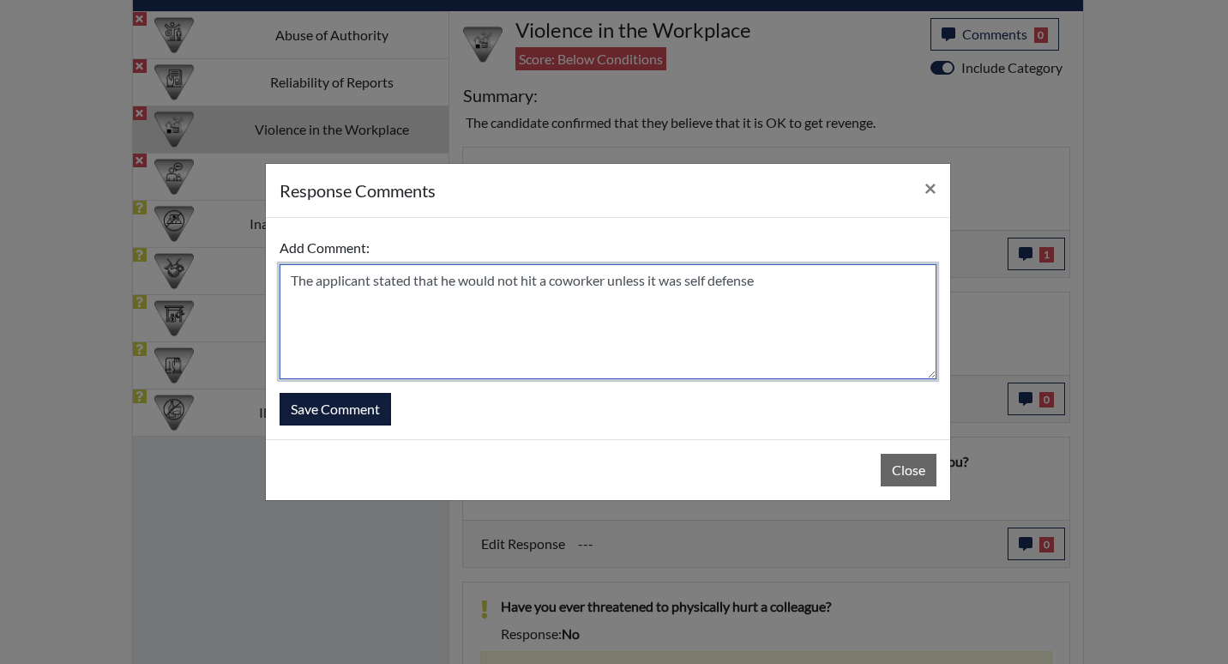
type textarea "The applicant stated that he would not hit a coworker unless it was self defense"
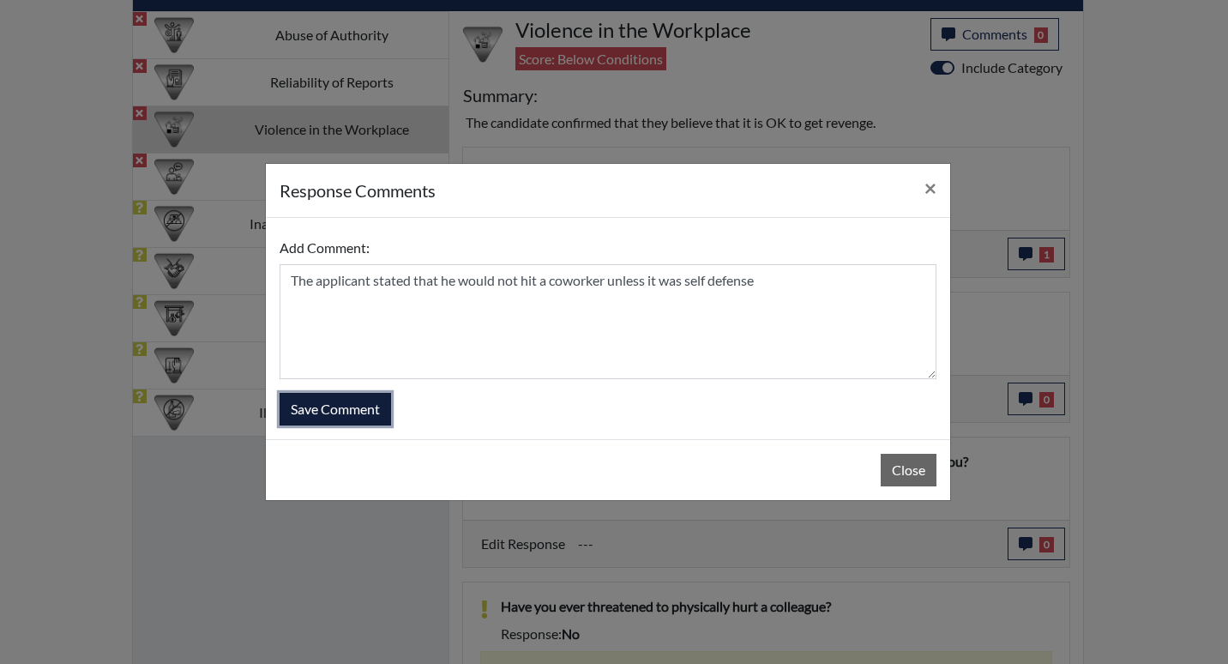
click at [374, 400] on button "Save Comment" at bounding box center [335, 409] width 111 height 33
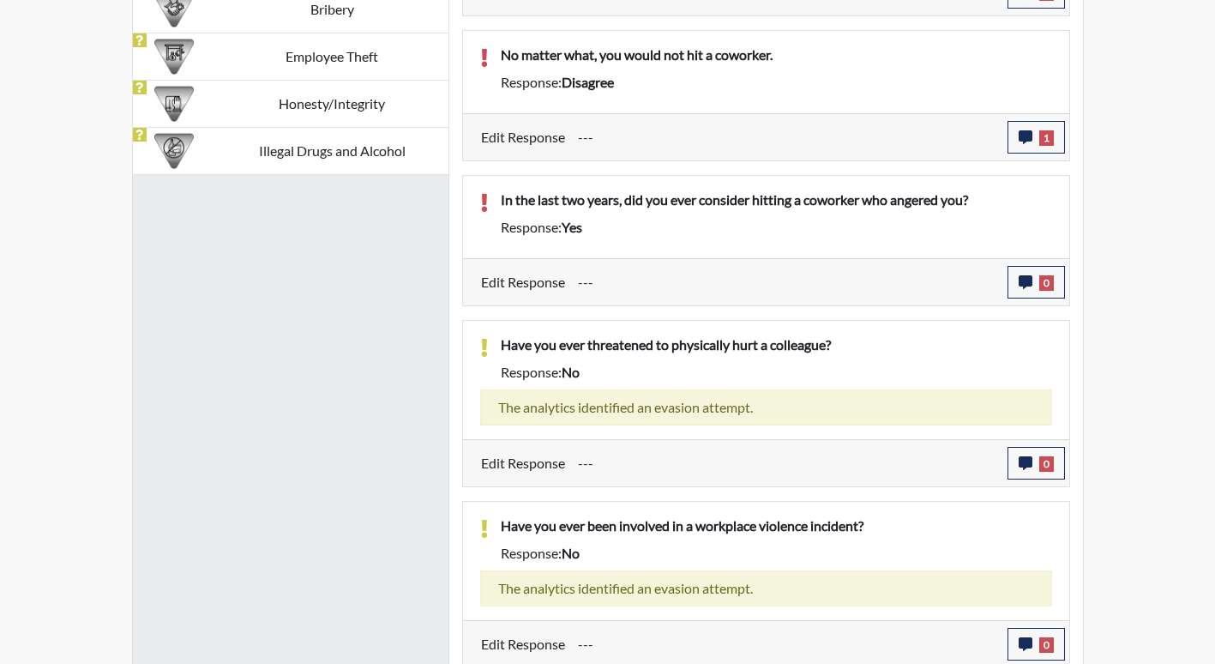
scroll to position [1336, 0]
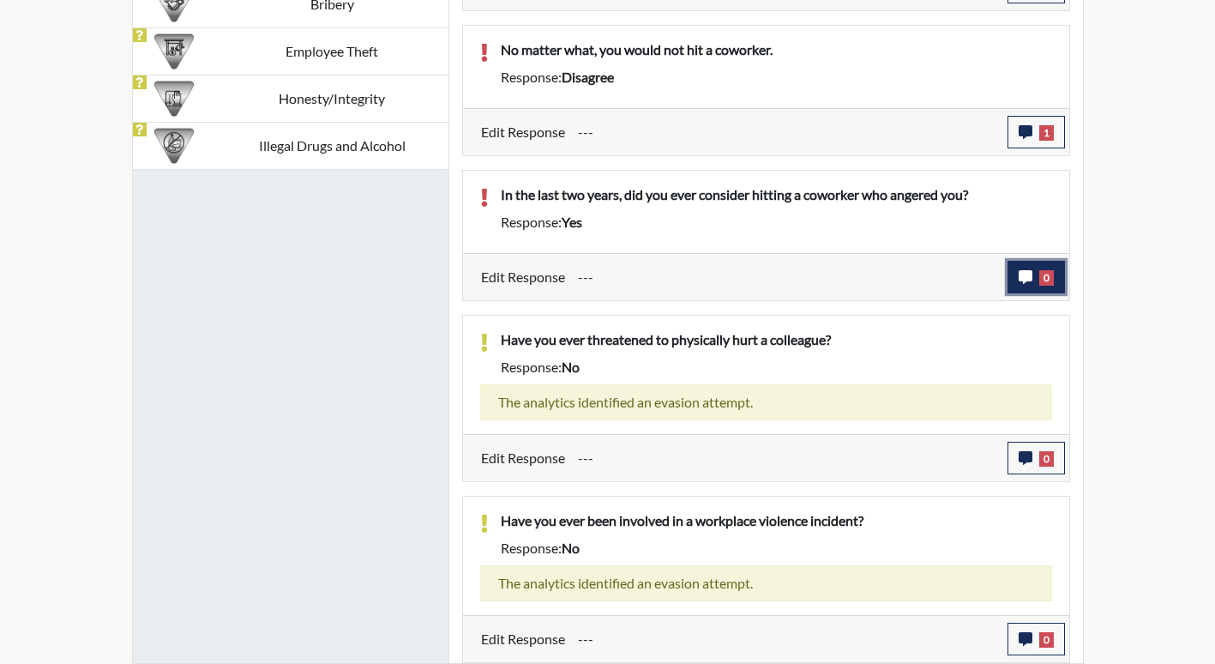
click at [1031, 274] on icon "button" at bounding box center [1026, 277] width 14 height 14
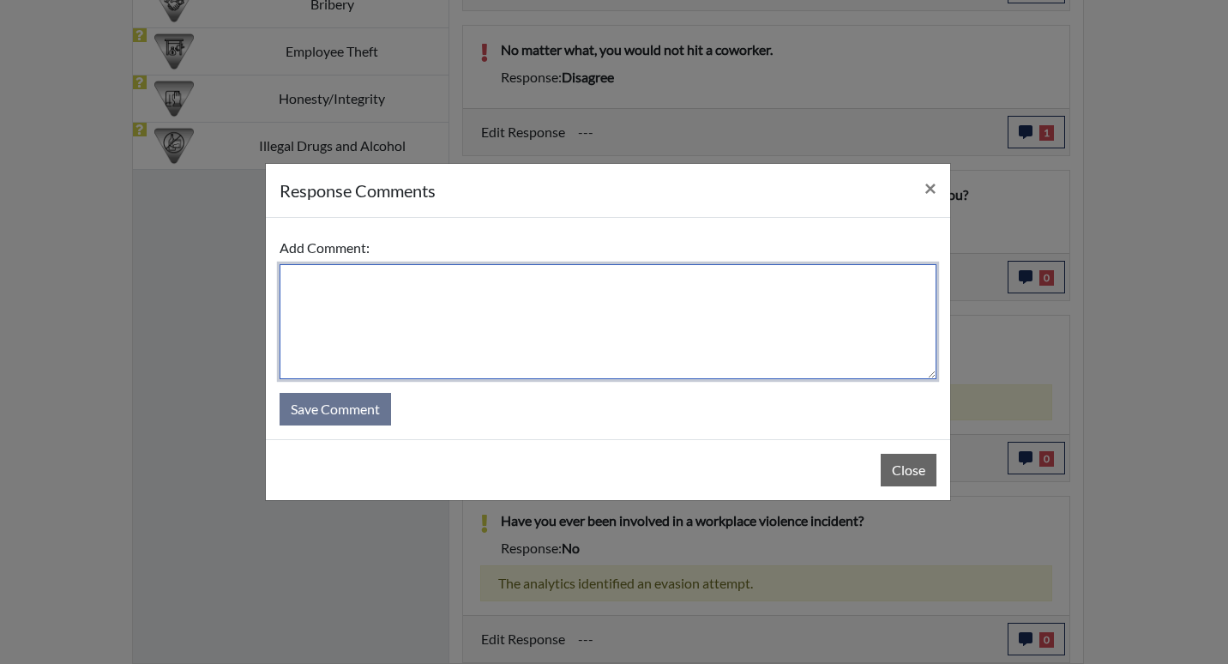
click at [737, 309] on textarea at bounding box center [608, 321] width 657 height 115
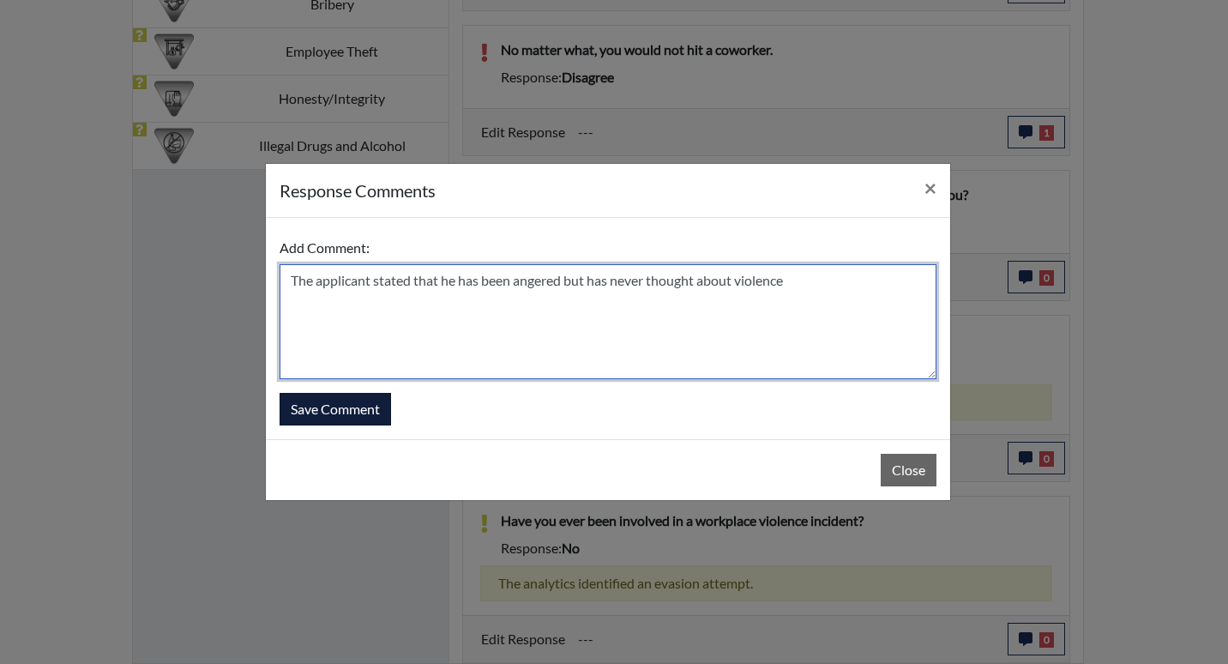
type textarea "The applicant stated that he has been angered but has never thought about viole…"
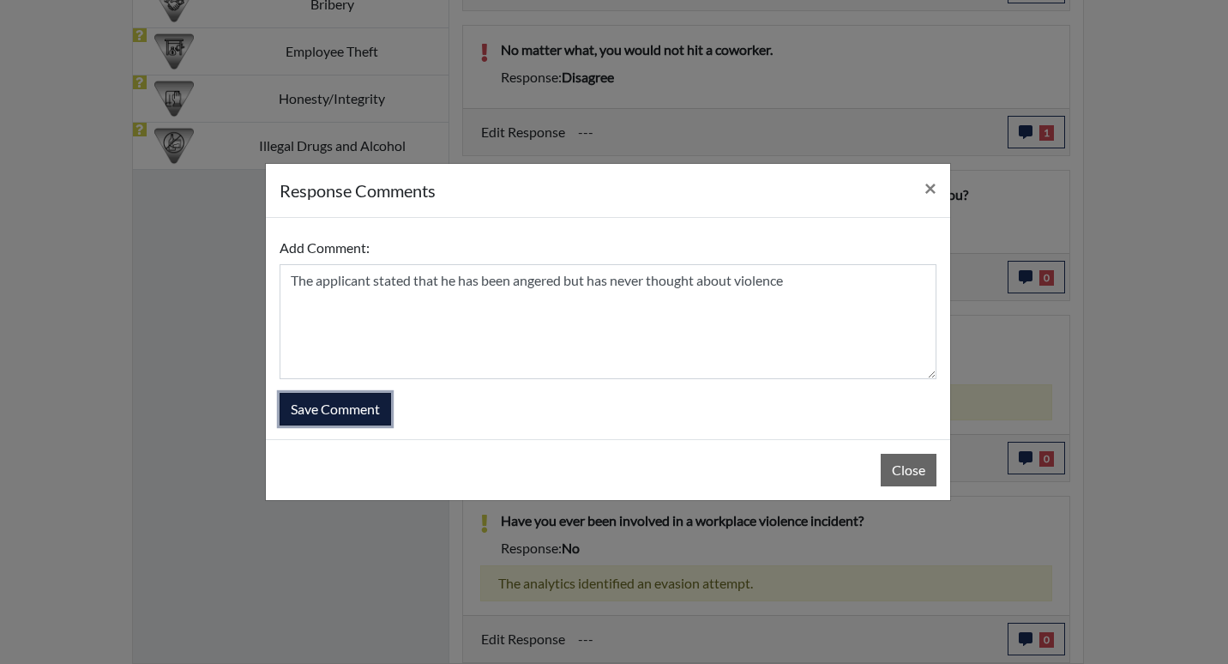
click at [382, 415] on button "Save Comment" at bounding box center [335, 409] width 111 height 33
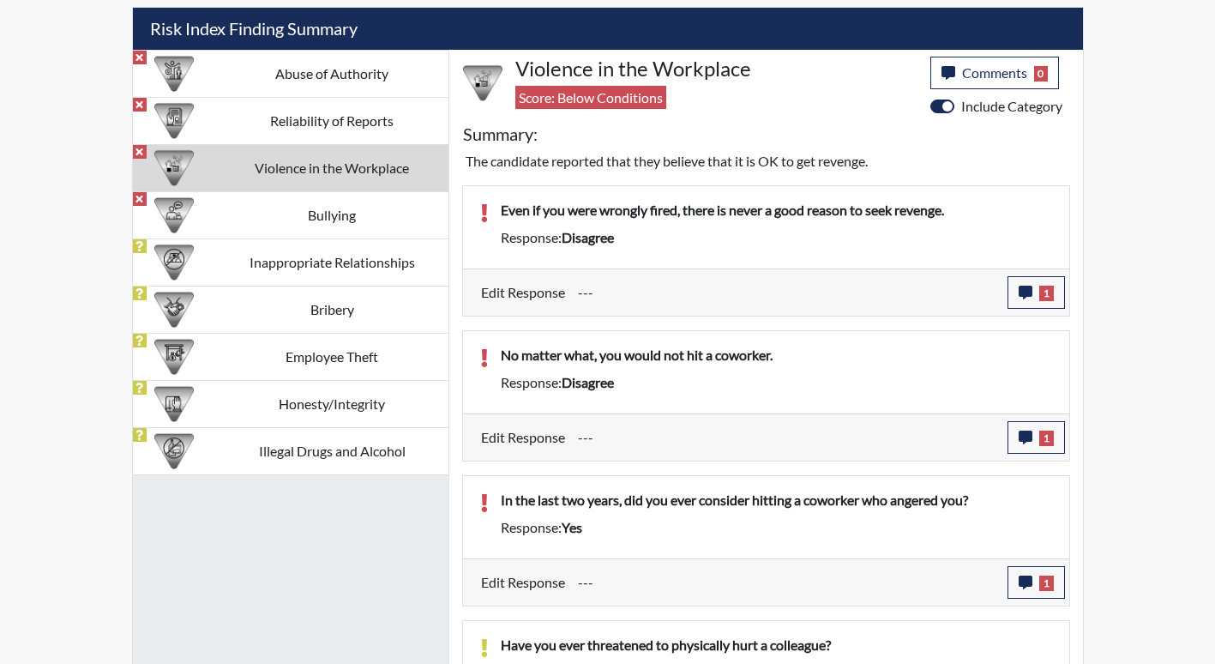
scroll to position [1020, 0]
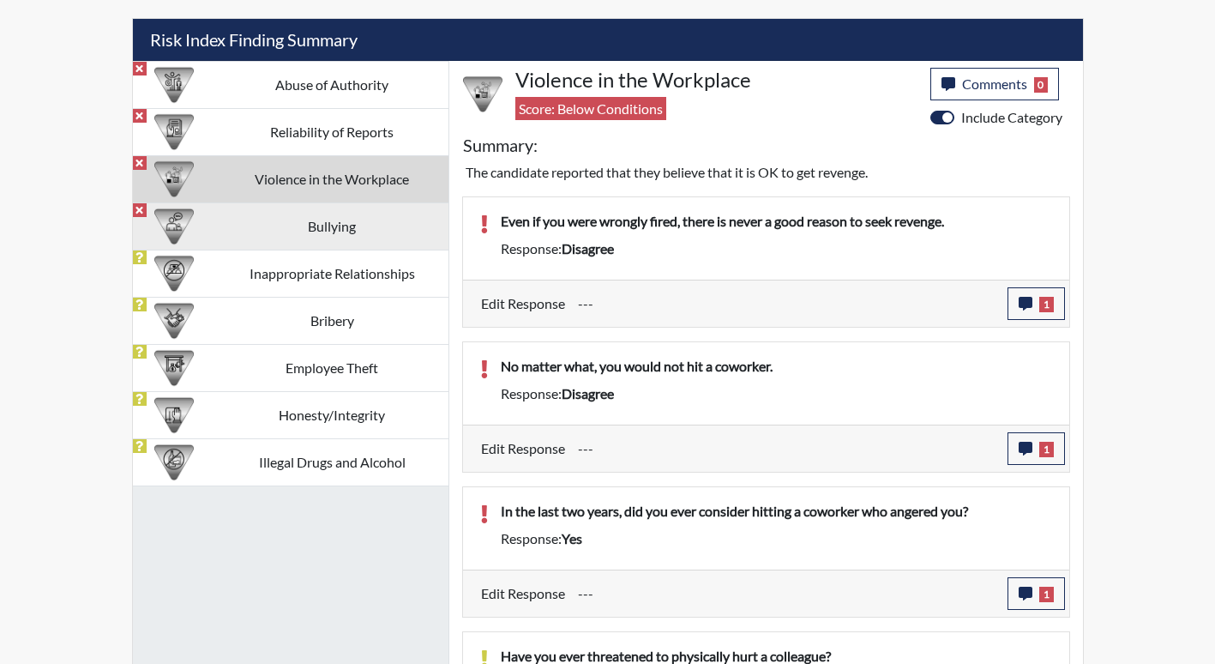
click at [338, 232] on td "Bullying" at bounding box center [332, 225] width 232 height 47
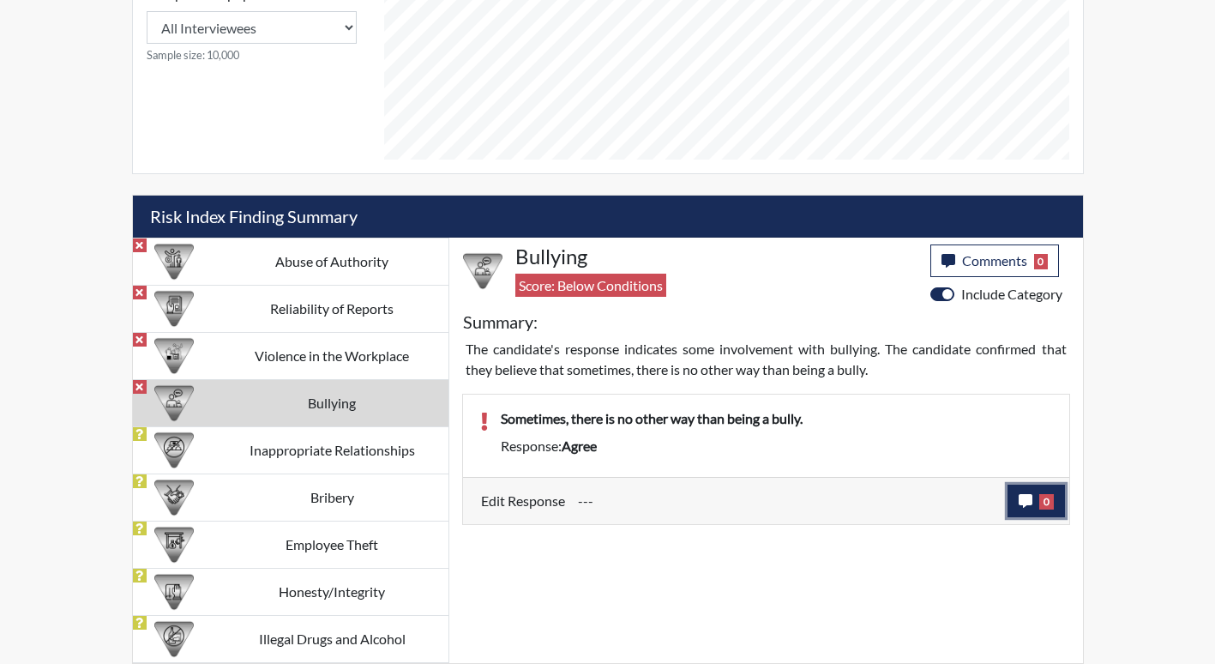
click at [1055, 497] on button "0" at bounding box center [1036, 501] width 57 height 33
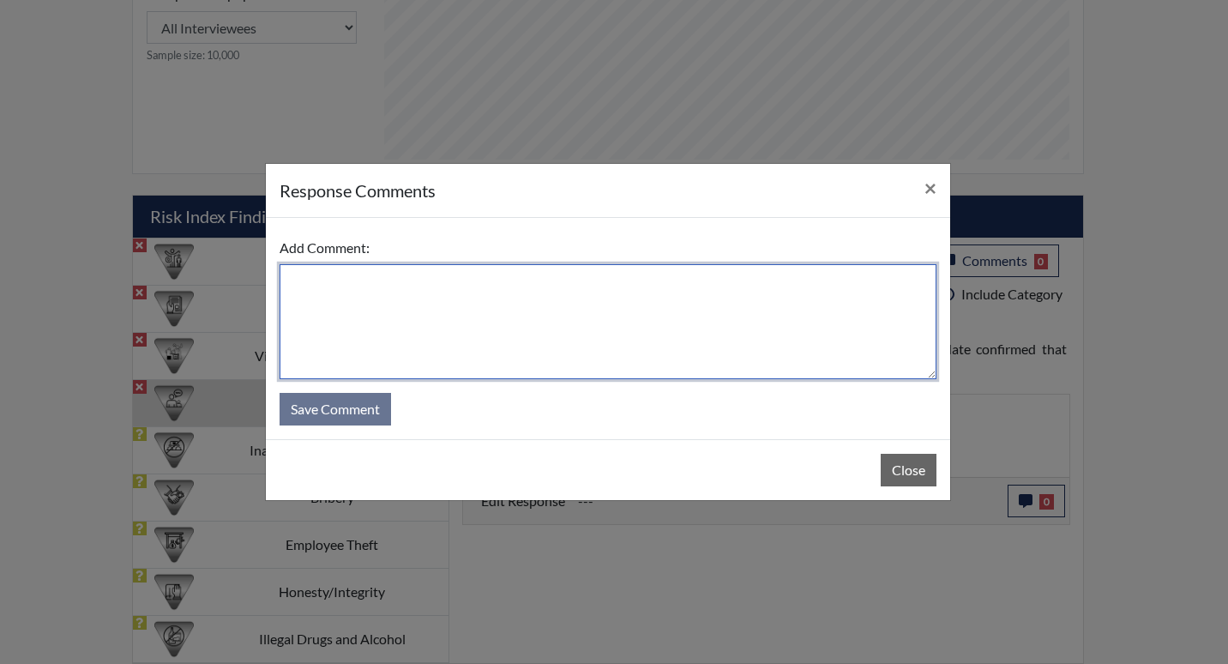
click at [713, 359] on textarea at bounding box center [608, 321] width 657 height 115
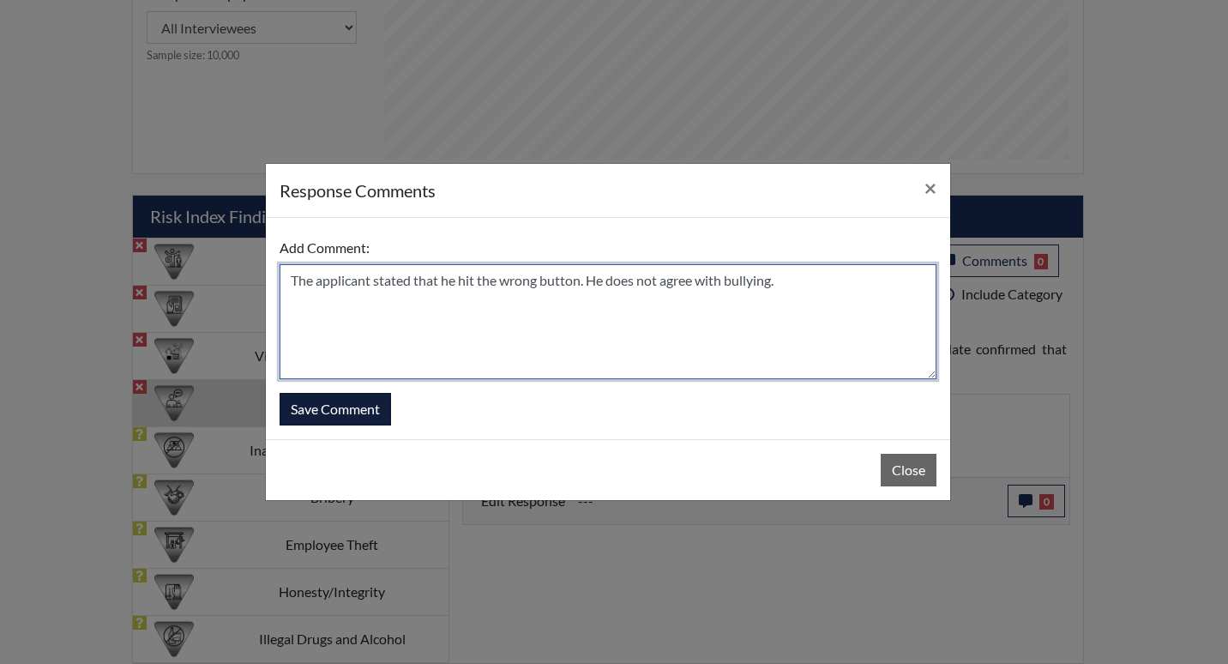
type textarea "The applicant stated that he hit the wrong button. He does not agree with bully…"
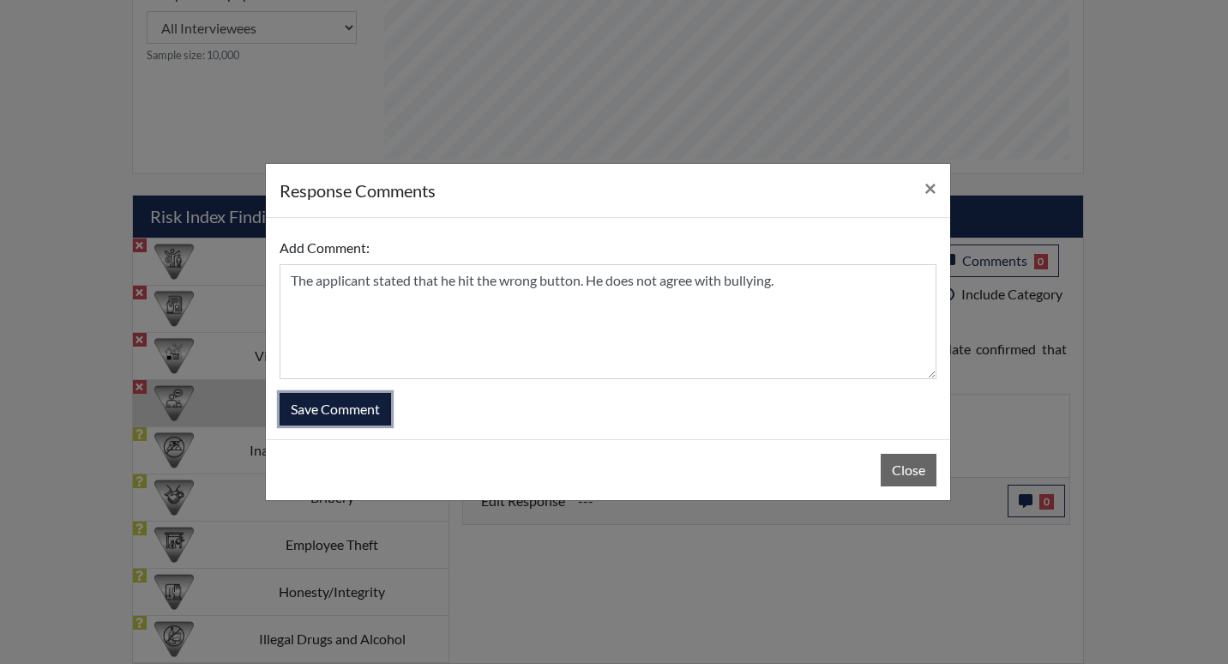
click at [328, 404] on button "Save Comment" at bounding box center [335, 409] width 111 height 33
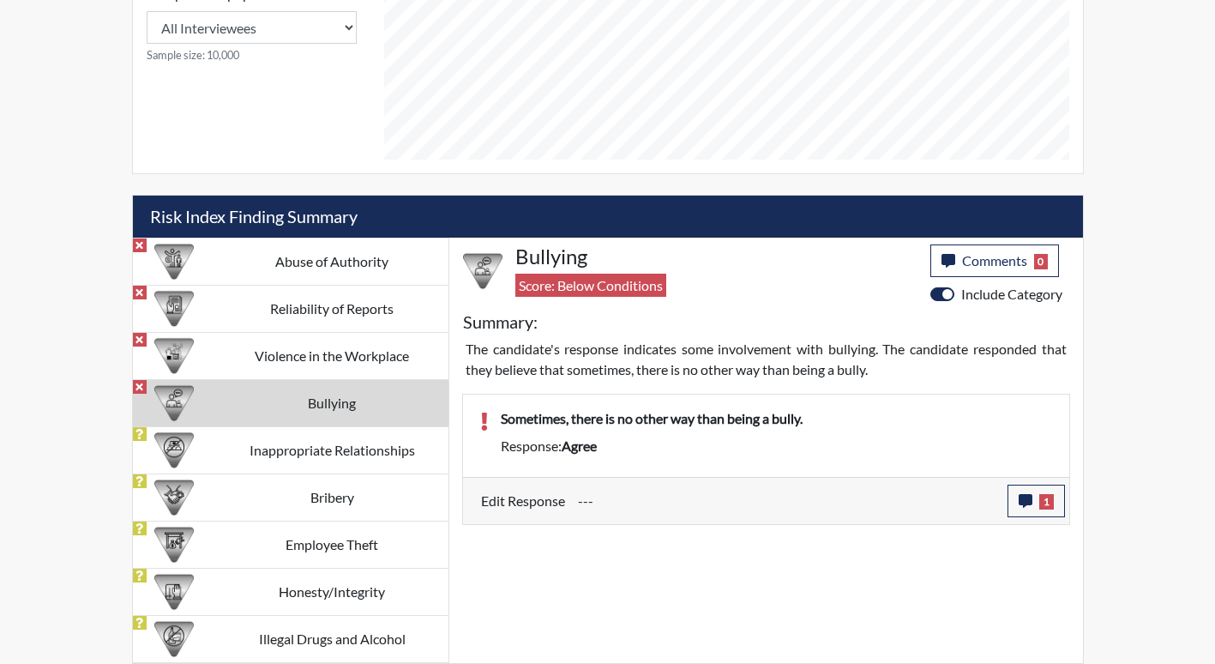
scroll to position [285, 713]
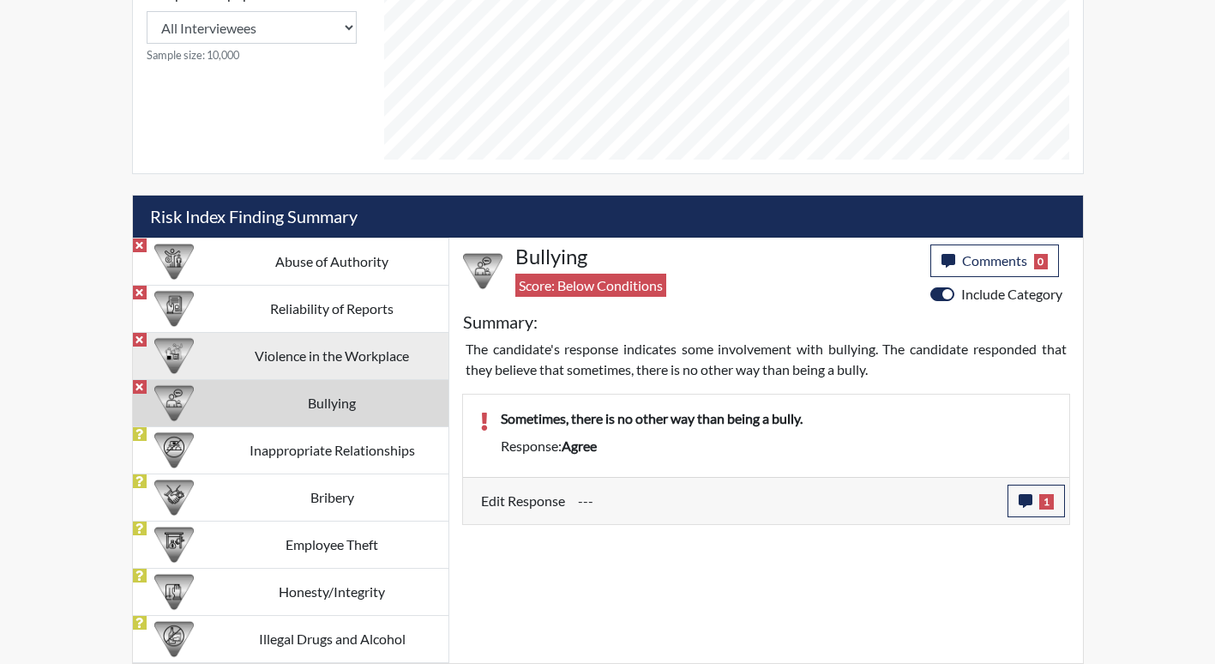
click at [377, 358] on td "Violence in the Workplace" at bounding box center [332, 355] width 232 height 47
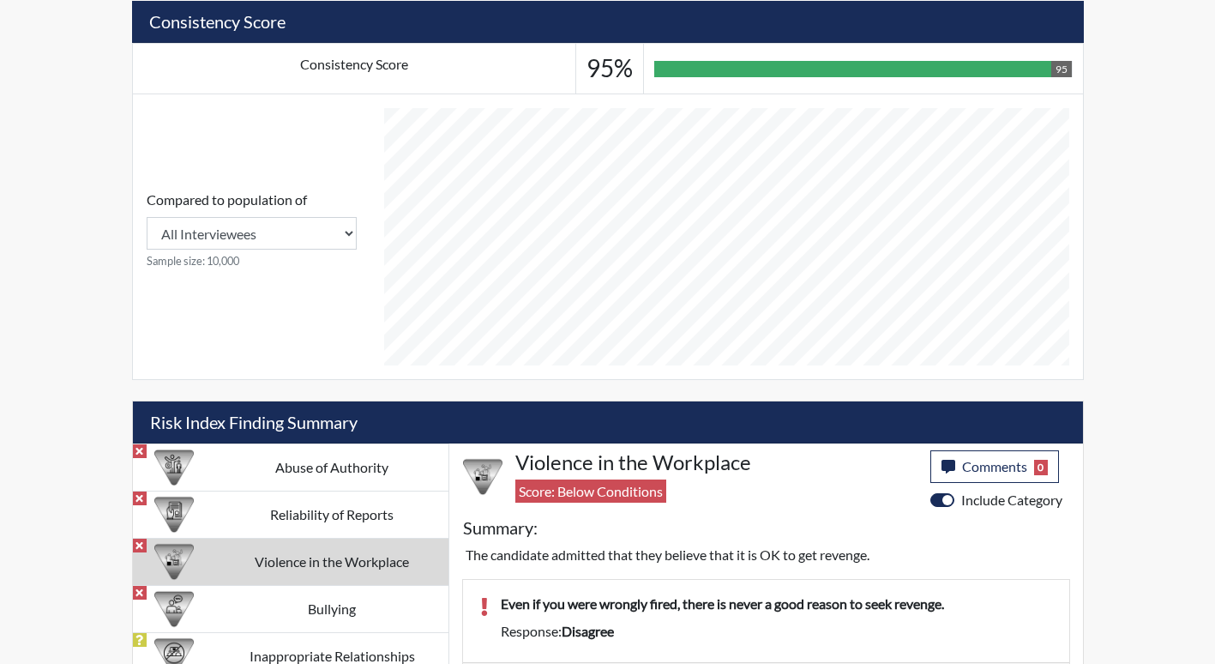
scroll to position [623, 0]
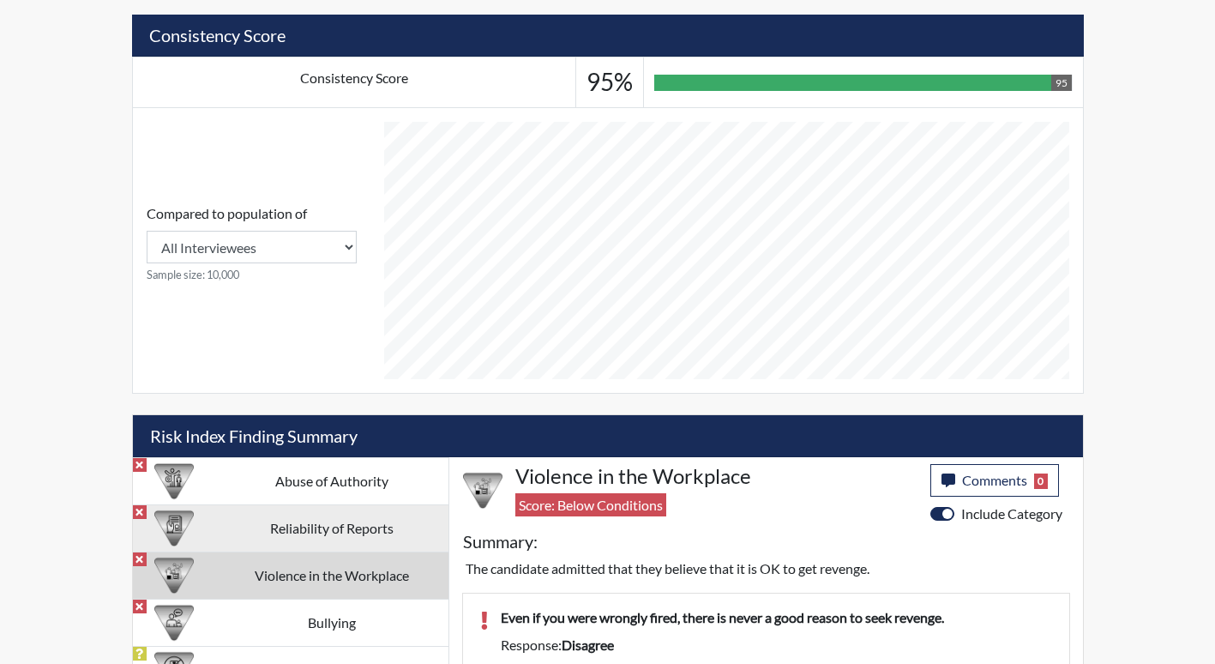
click at [394, 519] on td "Reliability of Reports" at bounding box center [332, 527] width 232 height 47
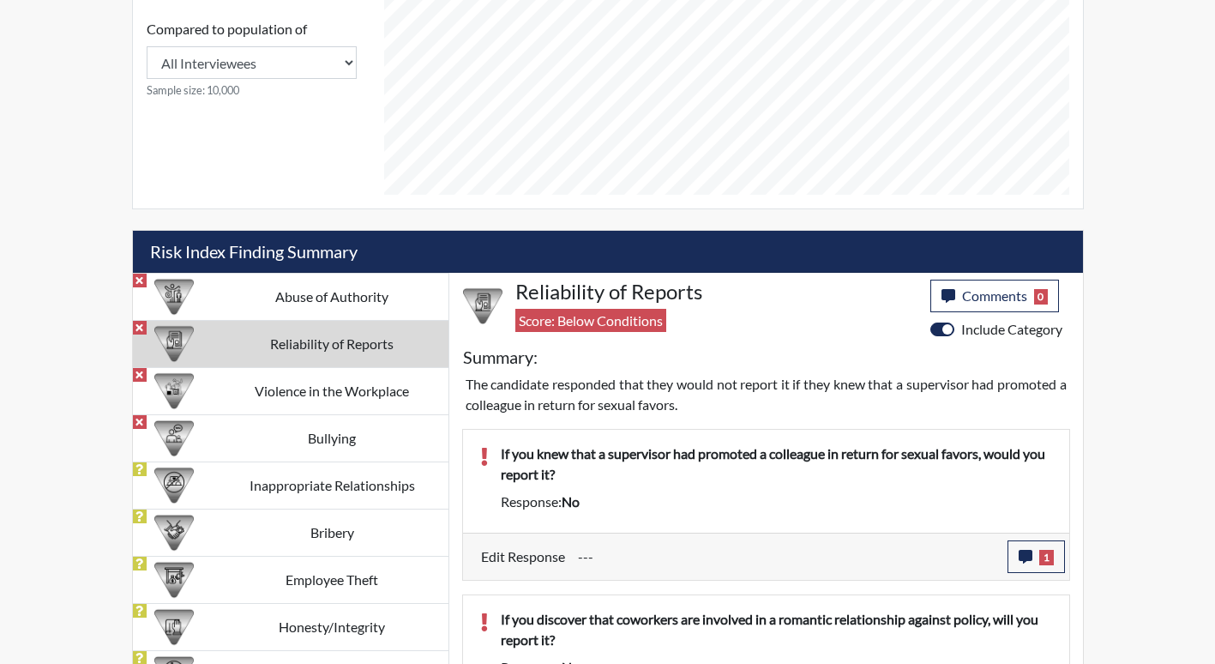
scroll to position [805, 0]
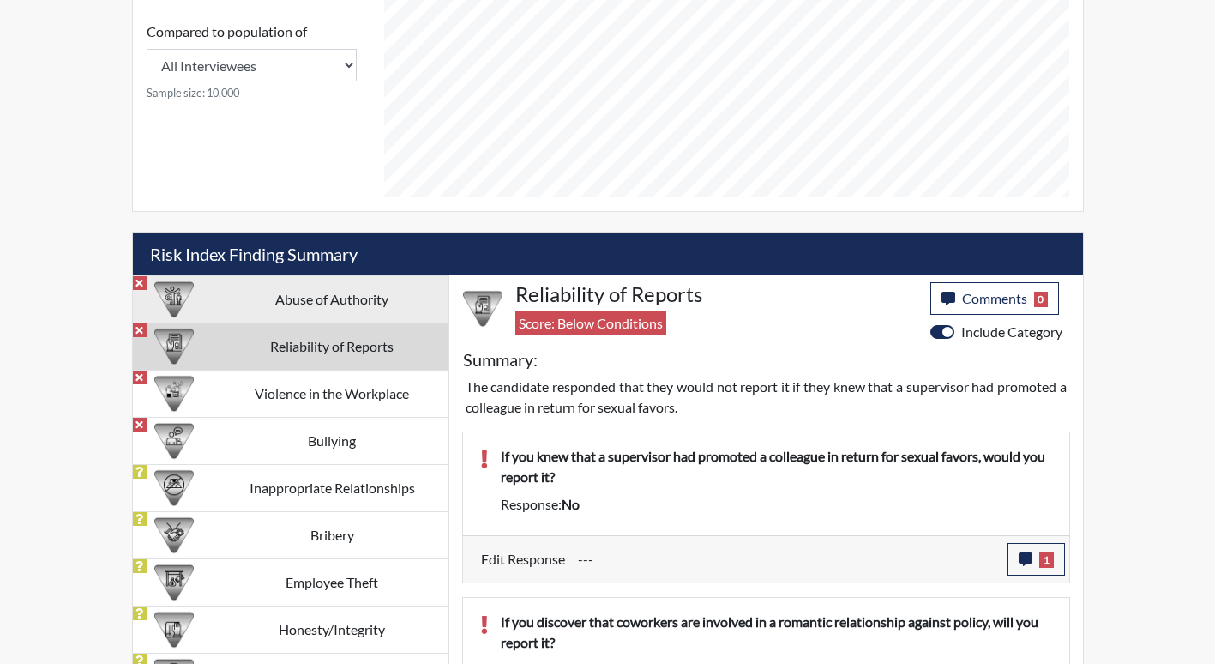
click at [376, 300] on td "Abuse of Authority" at bounding box center [332, 298] width 232 height 47
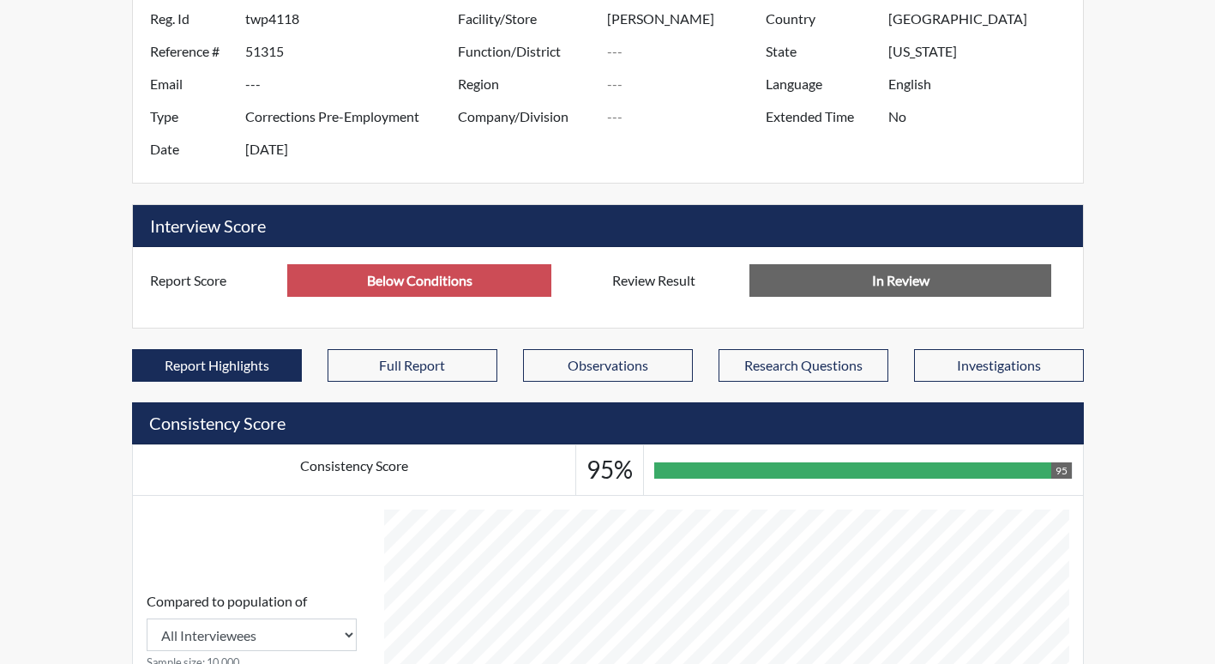
scroll to position [0, 0]
